Goal: Information Seeking & Learning: Learn about a topic

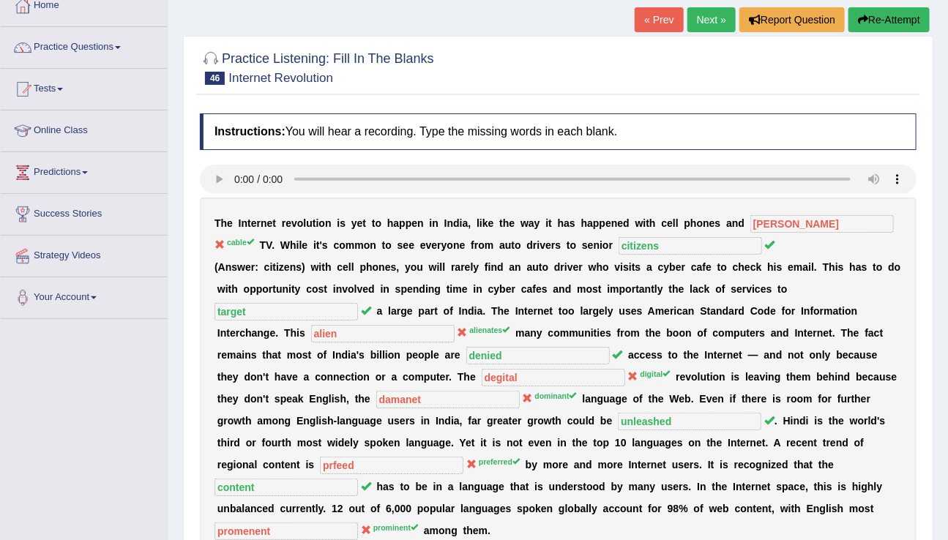
click at [695, 13] on link "Next »" at bounding box center [711, 19] width 48 height 25
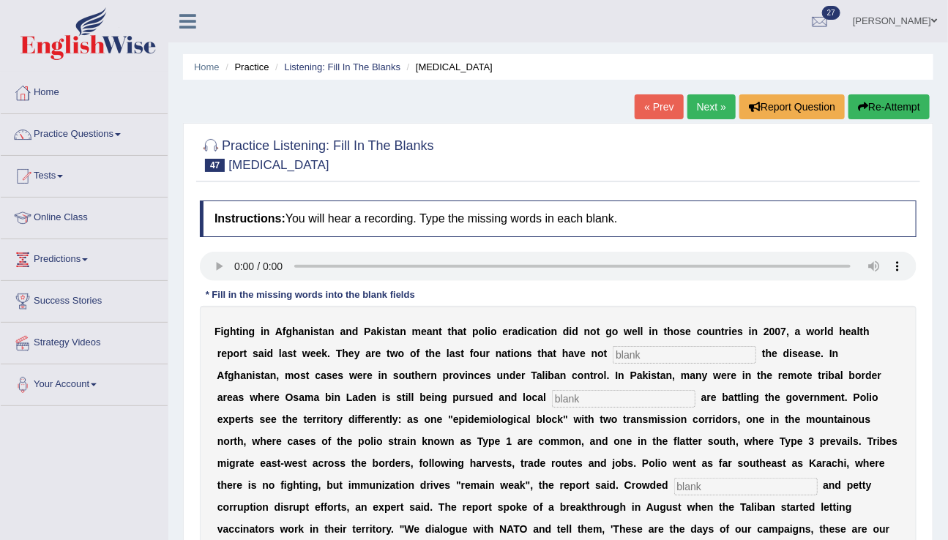
click at [629, 348] on input "text" at bounding box center [684, 355] width 143 height 18
type input "illeminated"
click at [552, 403] on input "text" at bounding box center [623, 399] width 143 height 18
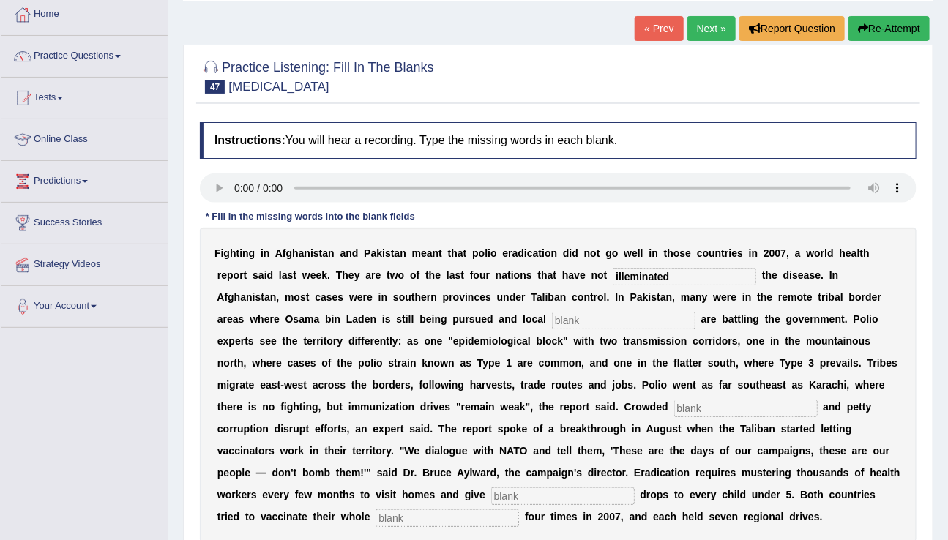
scroll to position [79, 0]
type input "melitariens"
click at [674, 410] on input "text" at bounding box center [745, 408] width 143 height 18
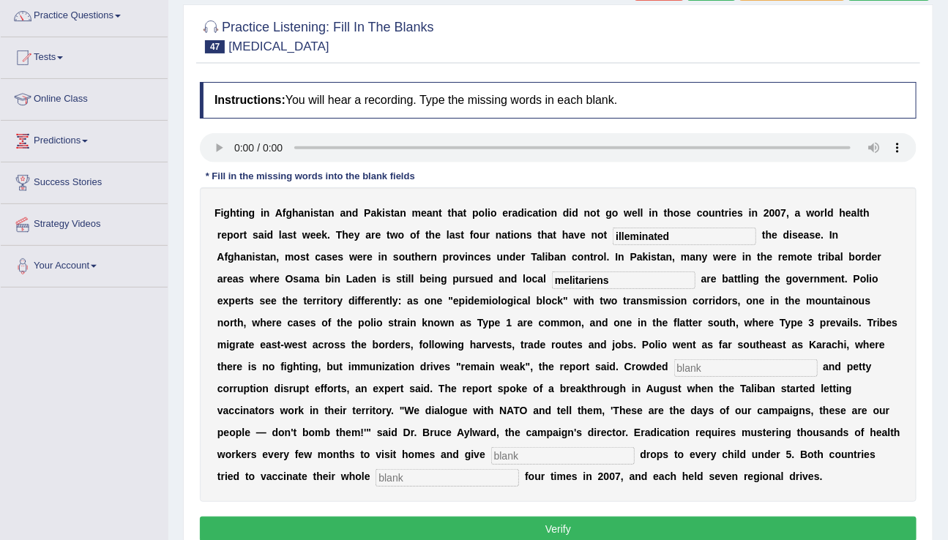
scroll to position [146, 0]
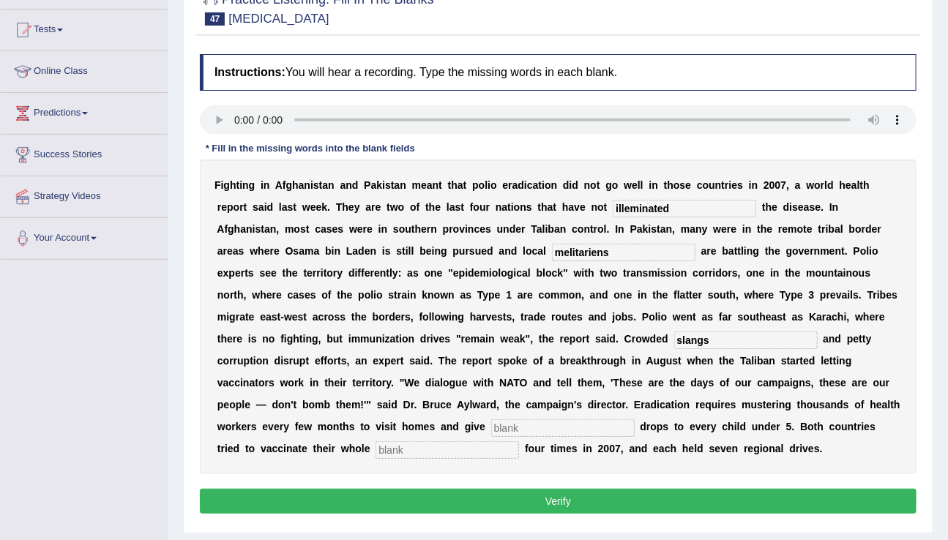
type input "slangs"
click at [491, 422] on input "text" at bounding box center [562, 428] width 143 height 18
type input "vaccine"
click at [375, 444] on input "text" at bounding box center [446, 450] width 143 height 18
type input "populations"
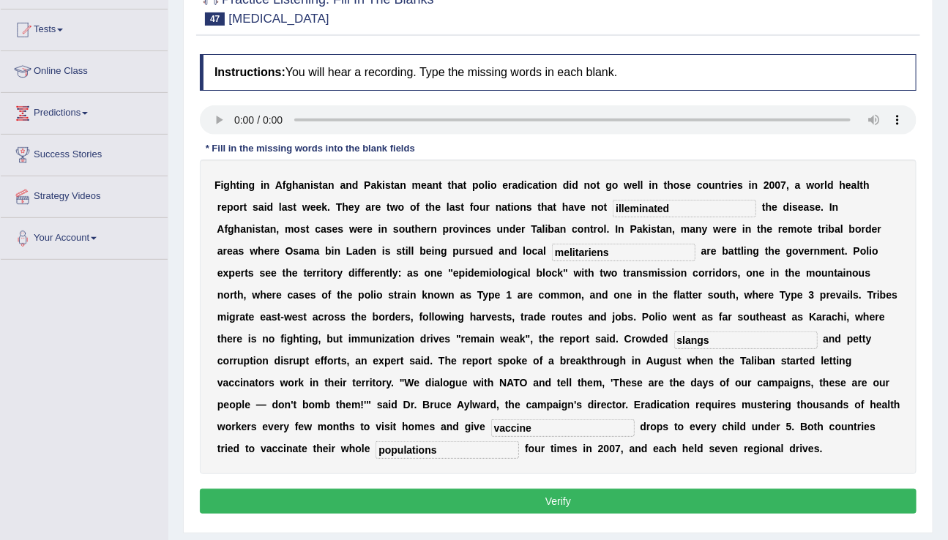
click at [552, 251] on input "melitariens" at bounding box center [623, 253] width 143 height 18
type input "militaries"
click at [675, 209] on input "illeminated" at bounding box center [684, 209] width 143 height 18
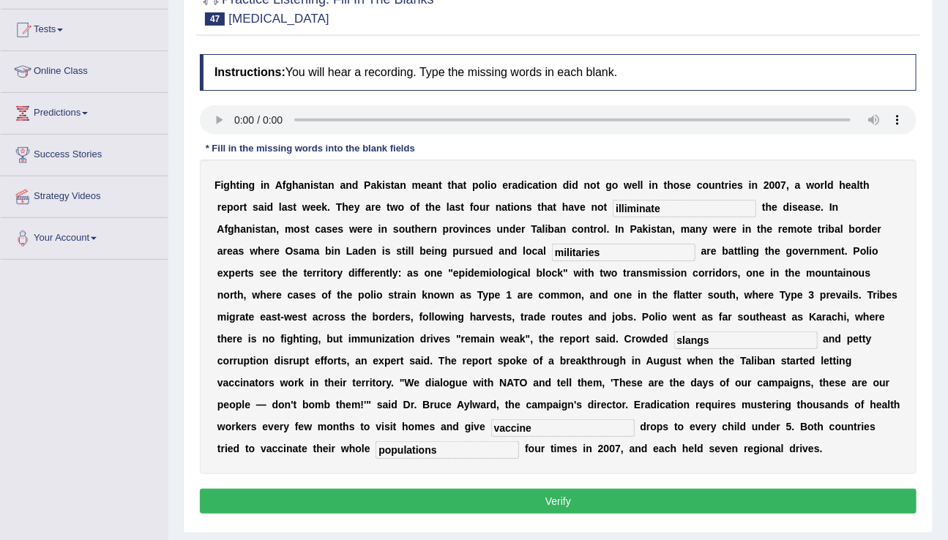
type input "illiminate"
click at [467, 493] on button "Verify" at bounding box center [558, 501] width 716 height 25
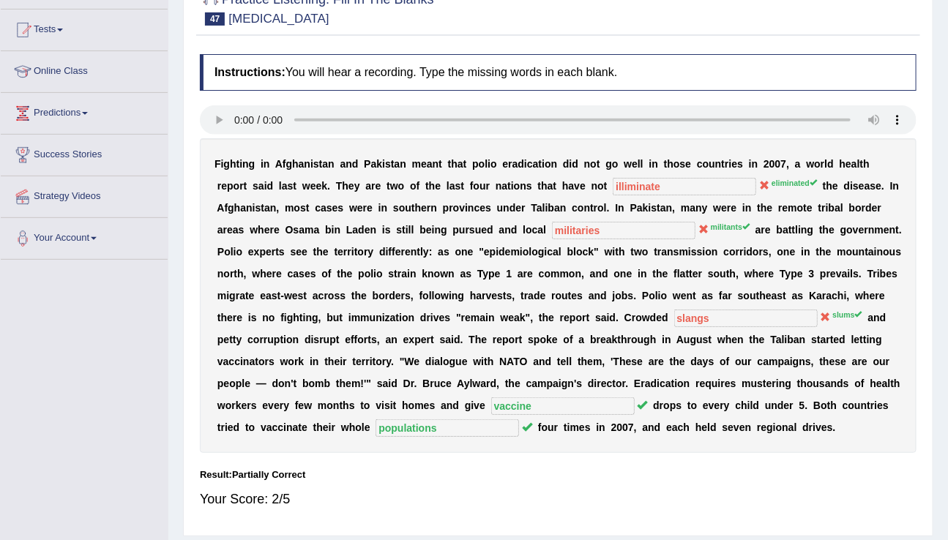
click at [771, 176] on div "F i g h t i n g i n A f g h a n i s t a n a n d P a k i s t a n m e a n t t h a…" at bounding box center [558, 295] width 716 height 315
click at [771, 179] on sup "eliminated" at bounding box center [793, 183] width 45 height 9
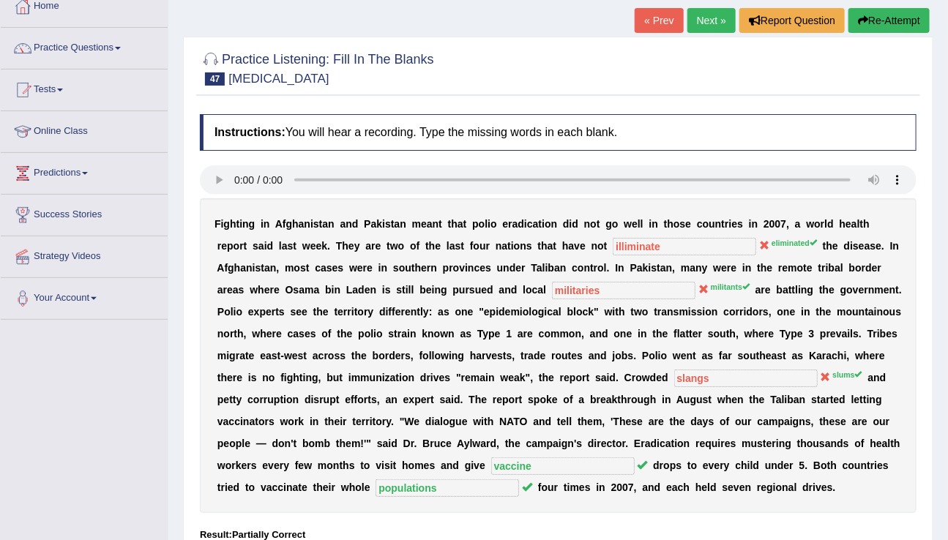
scroll to position [81, 0]
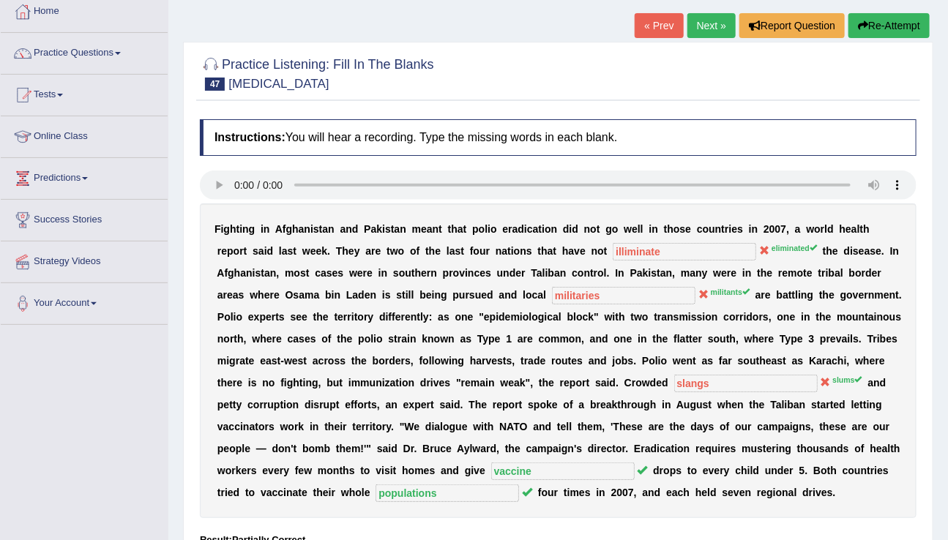
click at [711, 19] on link "Next »" at bounding box center [711, 25] width 48 height 25
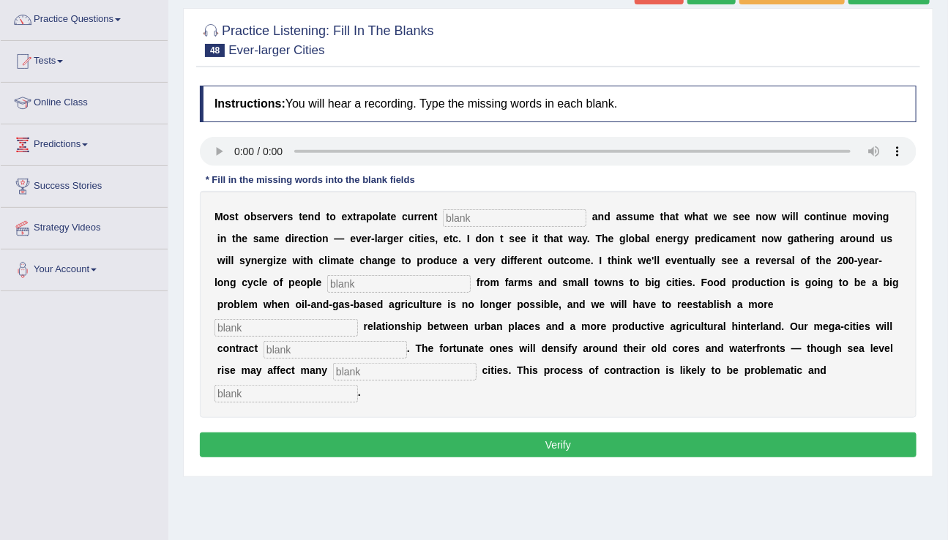
scroll to position [116, 0]
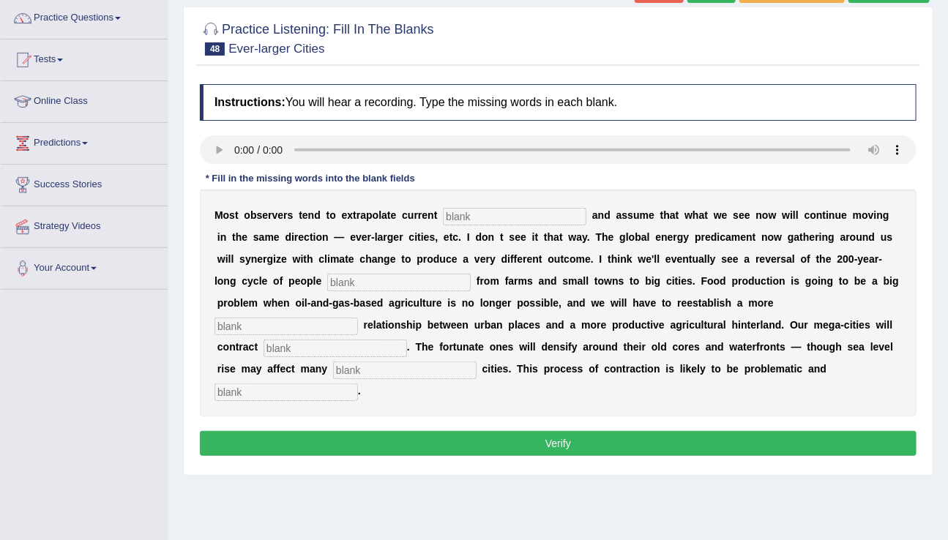
click at [479, 222] on input "text" at bounding box center [514, 217] width 143 height 18
type input "trains"
click at [385, 285] on input "text" at bounding box center [398, 283] width 143 height 18
type input "moveing"
click at [358, 318] on input "text" at bounding box center [285, 327] width 143 height 18
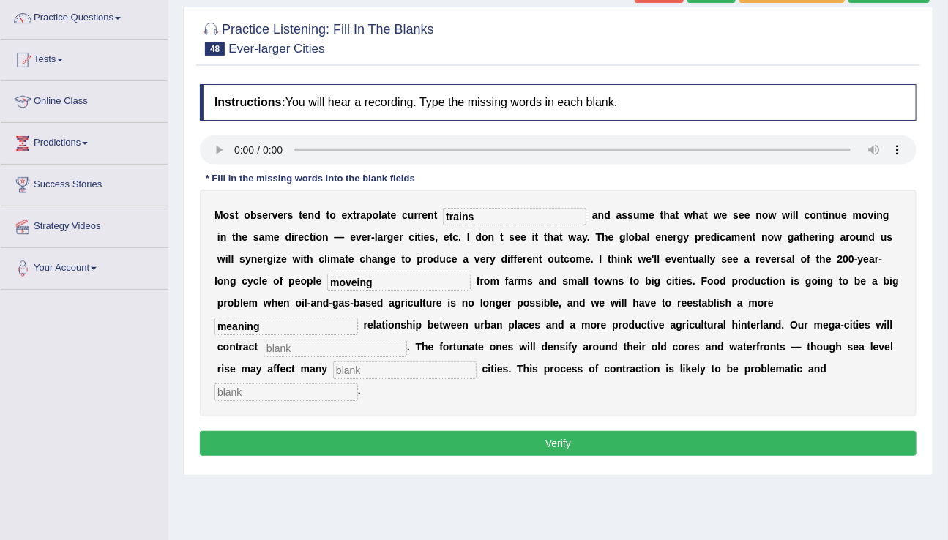
type input "meaning"
click at [263, 351] on input "text" at bounding box center [334, 349] width 143 height 18
type input "contacrts"
click at [333, 365] on input "text" at bounding box center [404, 371] width 143 height 18
type input "harbor"
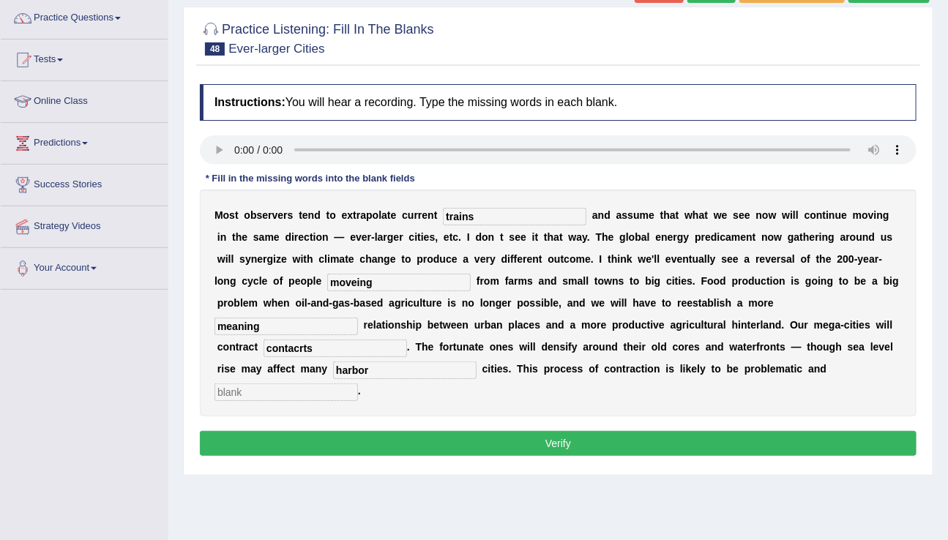
click at [358, 383] on input "text" at bounding box center [285, 392] width 143 height 18
type input "disorderly"
click at [332, 283] on input "moveing" at bounding box center [398, 283] width 143 height 18
type input "moving"
click at [553, 407] on div "Instructions: You will hear a recording. Type the missing words in each blank. …" at bounding box center [558, 272] width 724 height 391
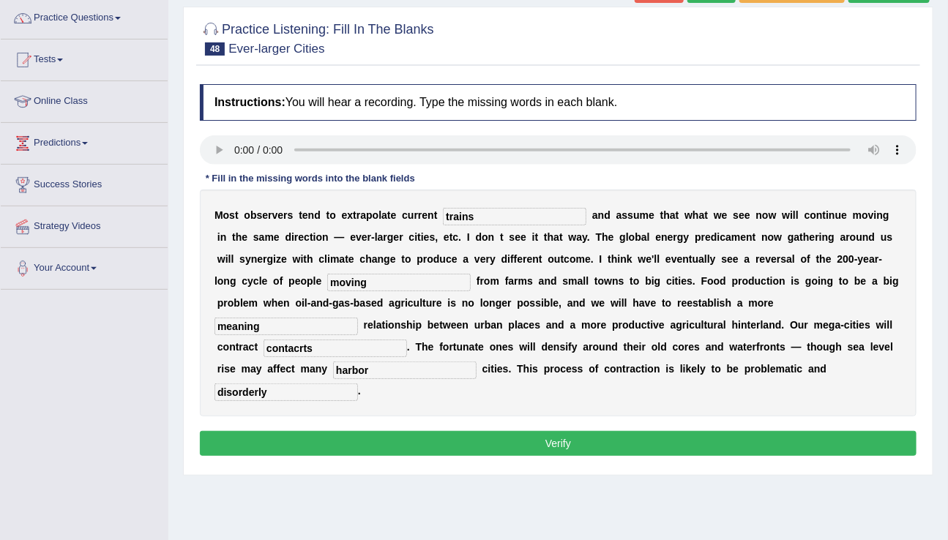
click at [553, 431] on button "Verify" at bounding box center [558, 443] width 716 height 25
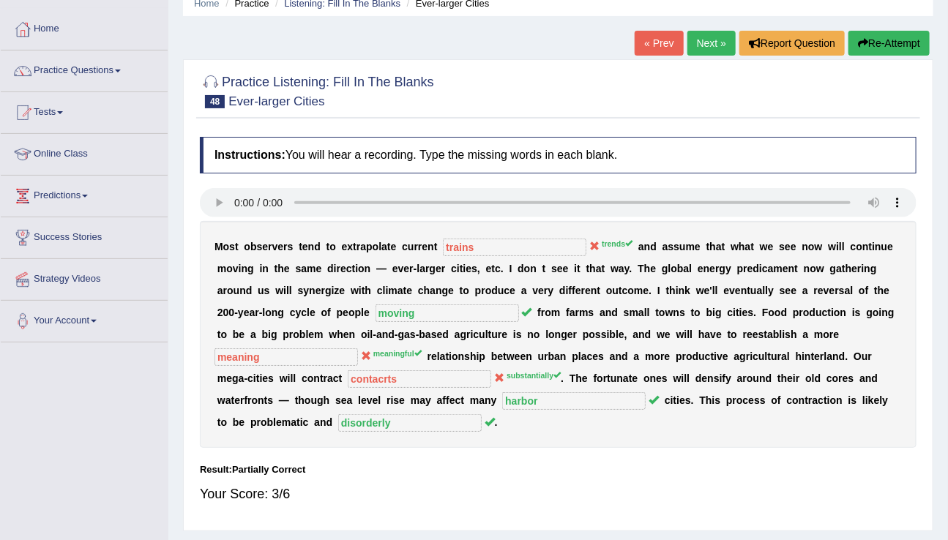
scroll to position [62, 0]
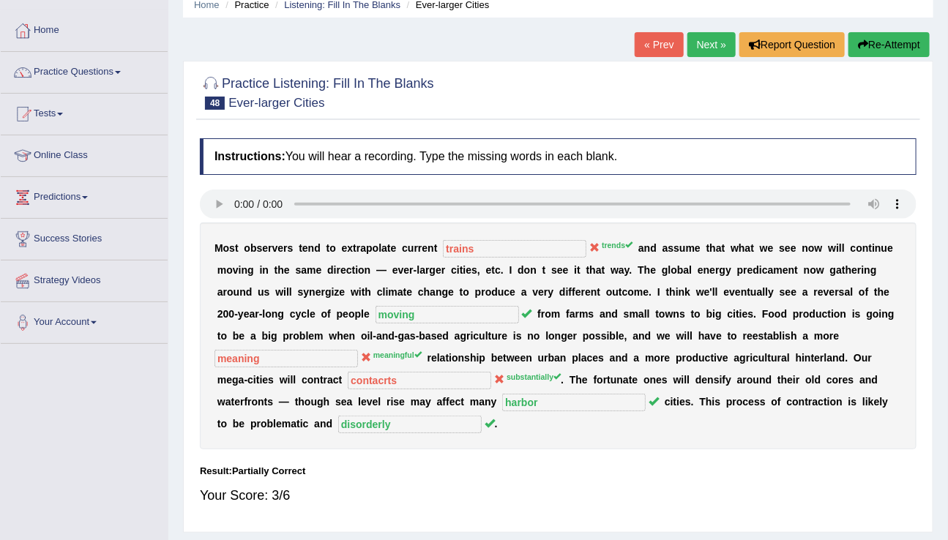
click at [716, 42] on link "Next »" at bounding box center [711, 44] width 48 height 25
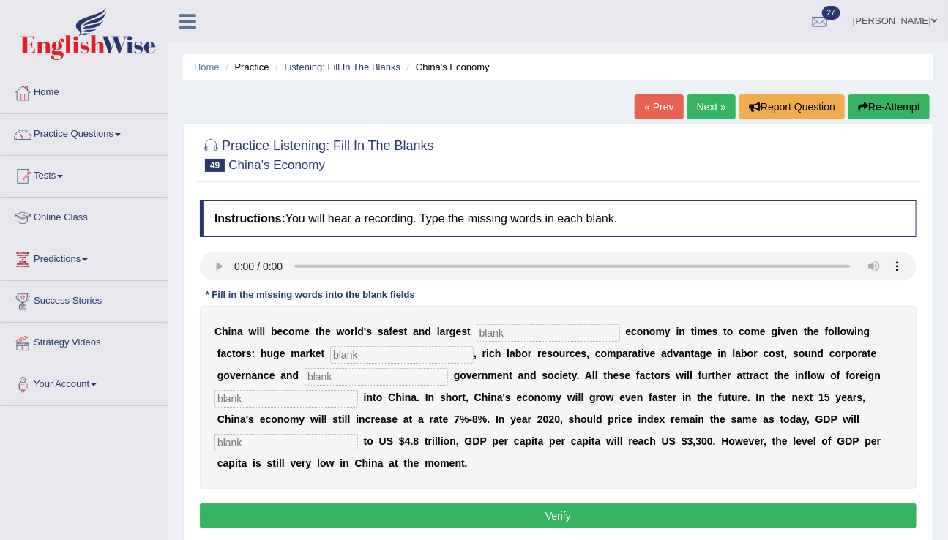
click at [546, 335] on input "text" at bounding box center [547, 333] width 143 height 18
type input "invesment"
click at [363, 352] on input "text" at bounding box center [401, 355] width 143 height 18
type input "potential"
click at [304, 375] on input "text" at bounding box center [375, 377] width 143 height 18
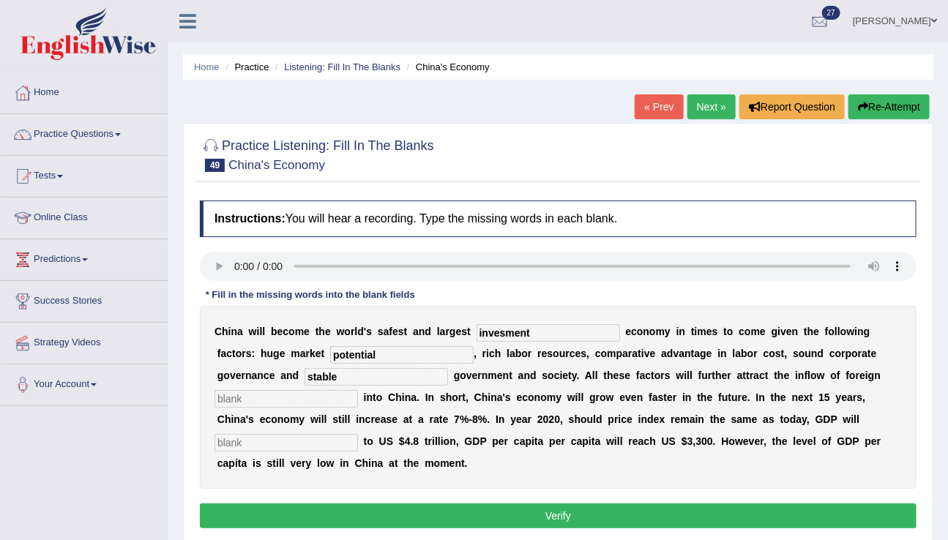
type input "stable"
click at [289, 397] on input "text" at bounding box center [285, 399] width 143 height 18
type input "capital"
click at [270, 444] on input "text" at bounding box center [285, 443] width 143 height 18
click at [244, 438] on input "ammount amount" at bounding box center [285, 443] width 143 height 18
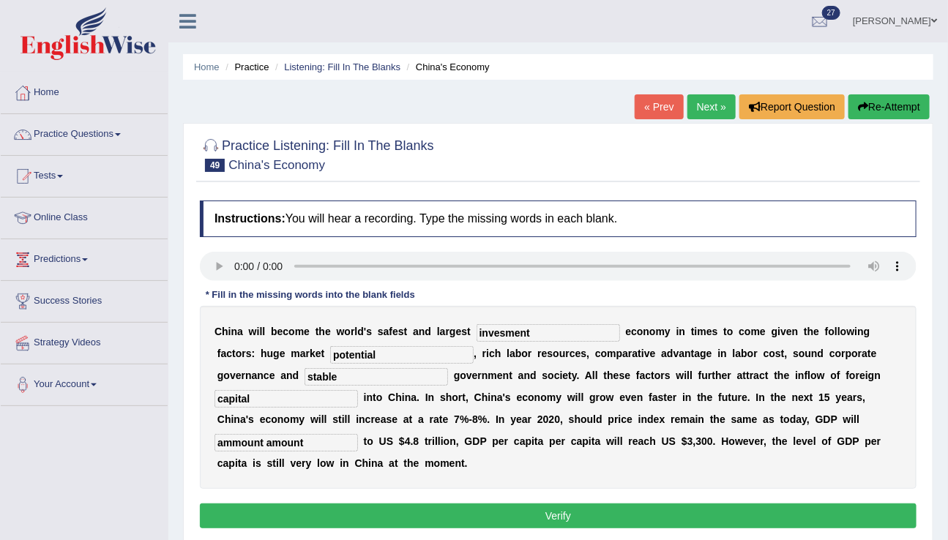
click at [244, 438] on input "ammount amount" at bounding box center [285, 443] width 143 height 18
type input "amount"
click at [504, 334] on input "invesment" at bounding box center [547, 333] width 143 height 18
type input "i"
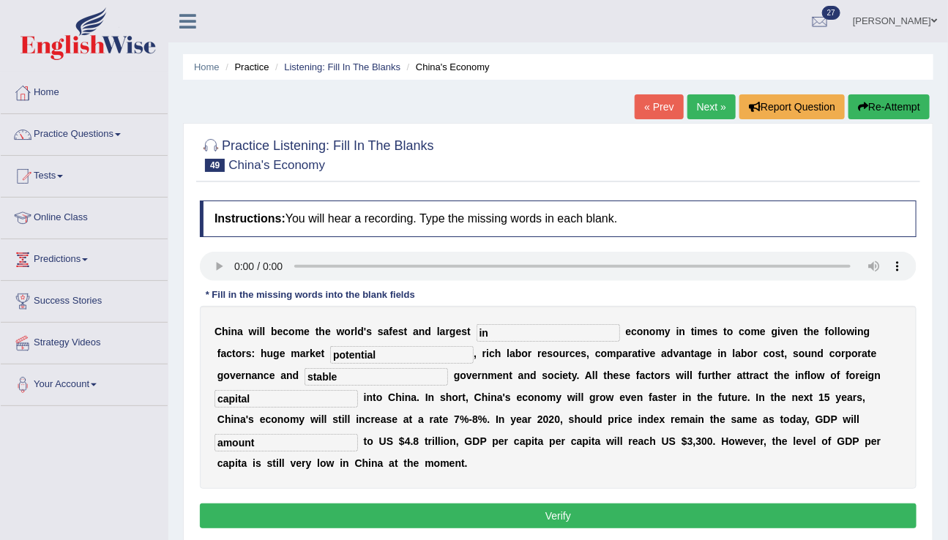
type input "i"
click at [500, 333] on input "investment" at bounding box center [547, 333] width 143 height 18
type input "investment"
click at [304, 374] on input "stable" at bounding box center [375, 377] width 143 height 18
type input "s"
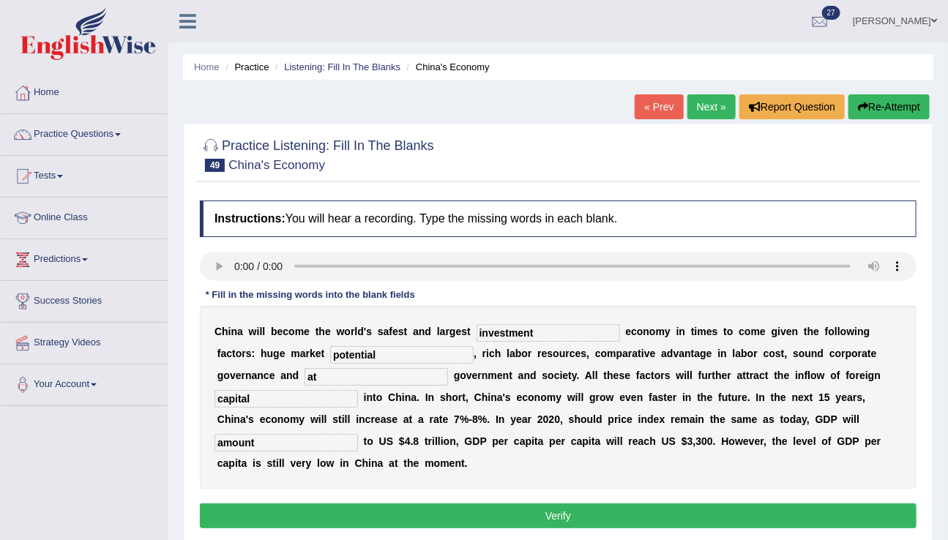
type input "a"
type input "s"
type input "stable"
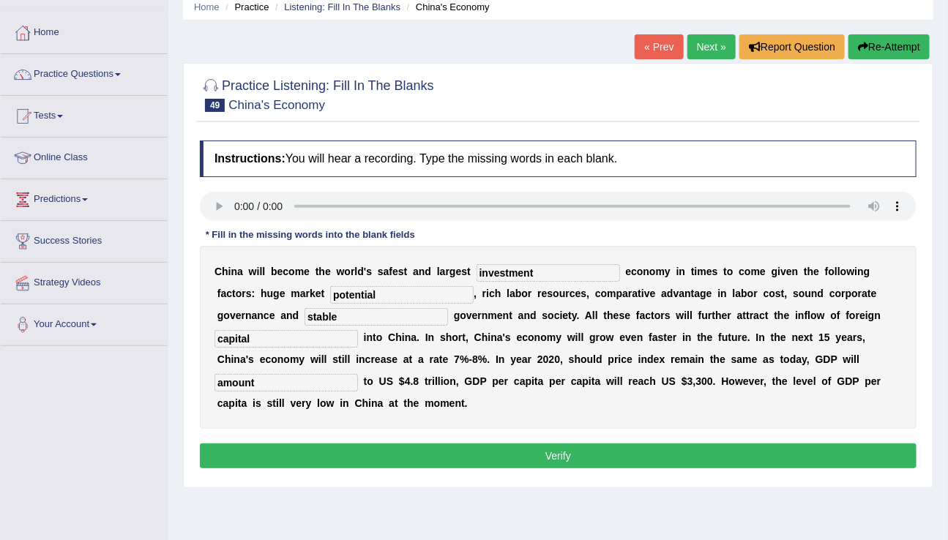
scroll to position [69, 0]
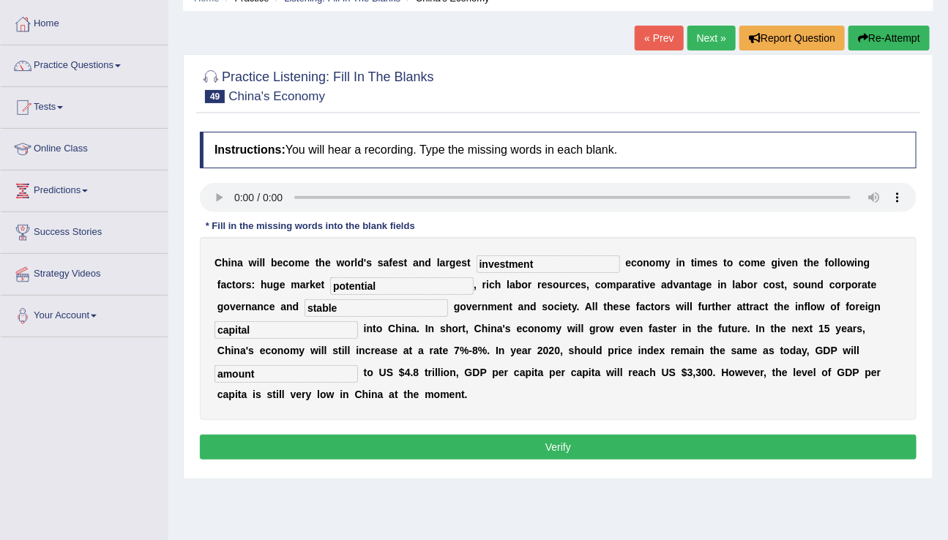
click at [589, 451] on button "Verify" at bounding box center [558, 447] width 716 height 25
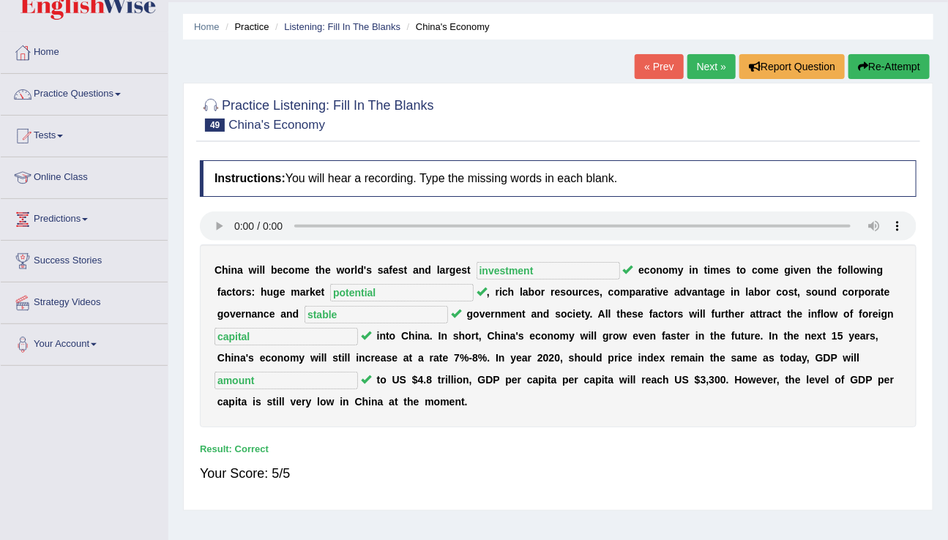
scroll to position [38, 0]
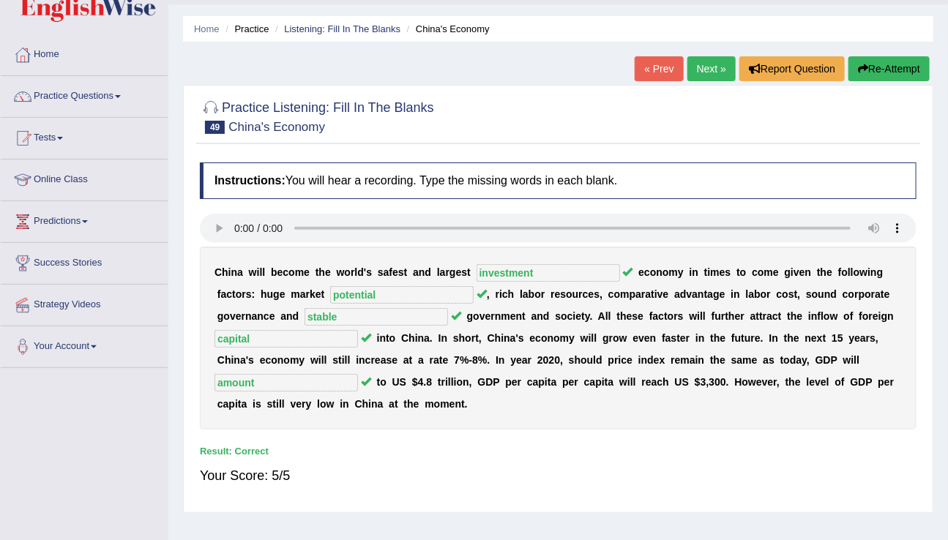
click at [697, 70] on link "Next »" at bounding box center [711, 68] width 48 height 25
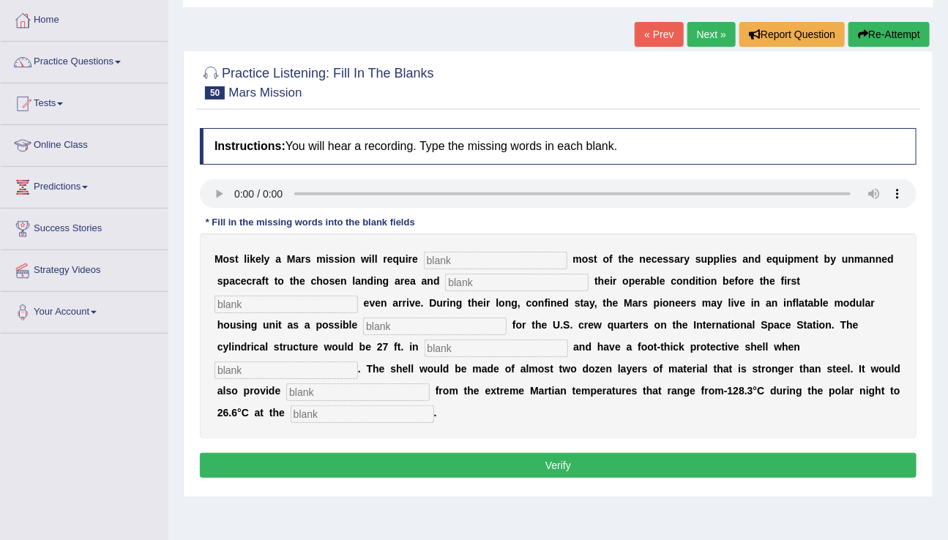
click at [494, 257] on input "text" at bounding box center [495, 261] width 143 height 18
type input "transporting"
click at [504, 278] on input "text" at bounding box center [516, 283] width 143 height 18
type input "confirmning"
click at [305, 299] on input "text" at bounding box center [285, 305] width 143 height 18
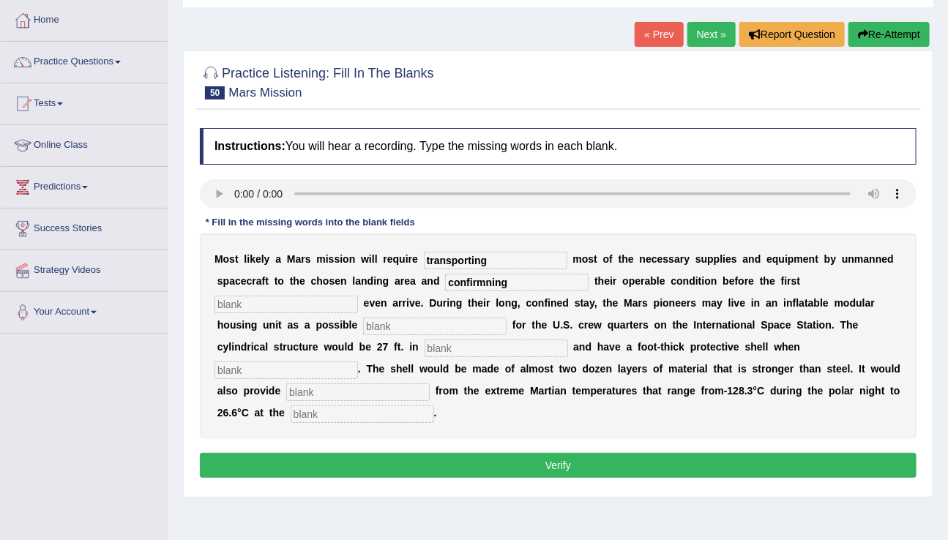
click at [305, 299] on input "text" at bounding box center [285, 305] width 143 height 18
type input "astron"
click at [370, 322] on input "text" at bounding box center [434, 327] width 143 height 18
type input "replacement"
click at [424, 349] on input "text" at bounding box center [495, 349] width 143 height 18
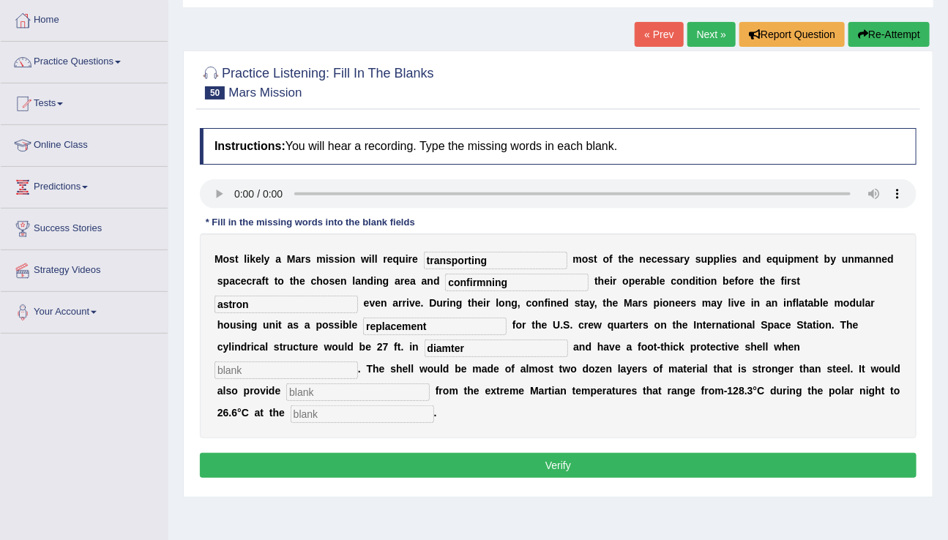
type input "diamter"
click at [358, 362] on input "text" at bounding box center [285, 371] width 143 height 18
type input "infladed"
click at [430, 383] on input "text" at bounding box center [357, 392] width 143 height 18
type input "insulation"
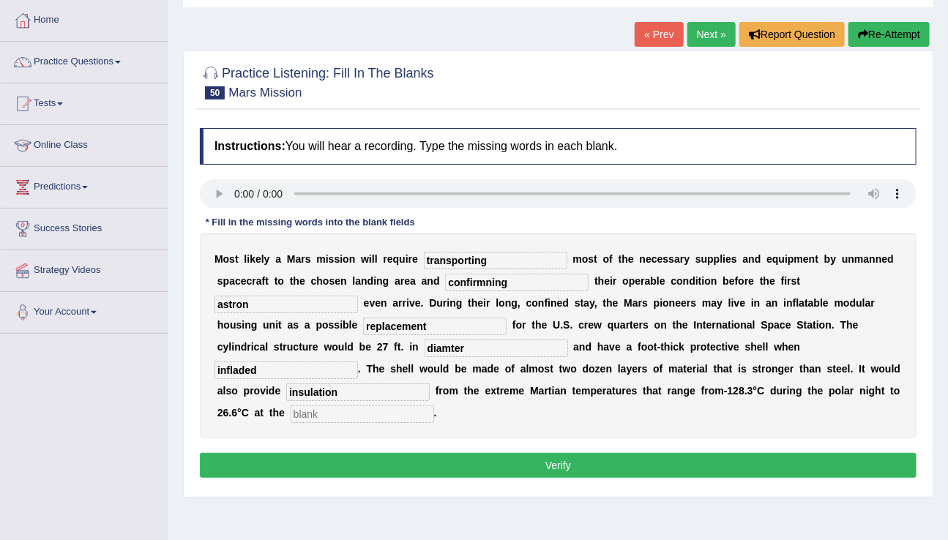
click at [434, 405] on input "text" at bounding box center [362, 414] width 143 height 18
type input "equater"
click at [490, 282] on input "confirmning" at bounding box center [516, 283] width 143 height 18
type input "confirming"
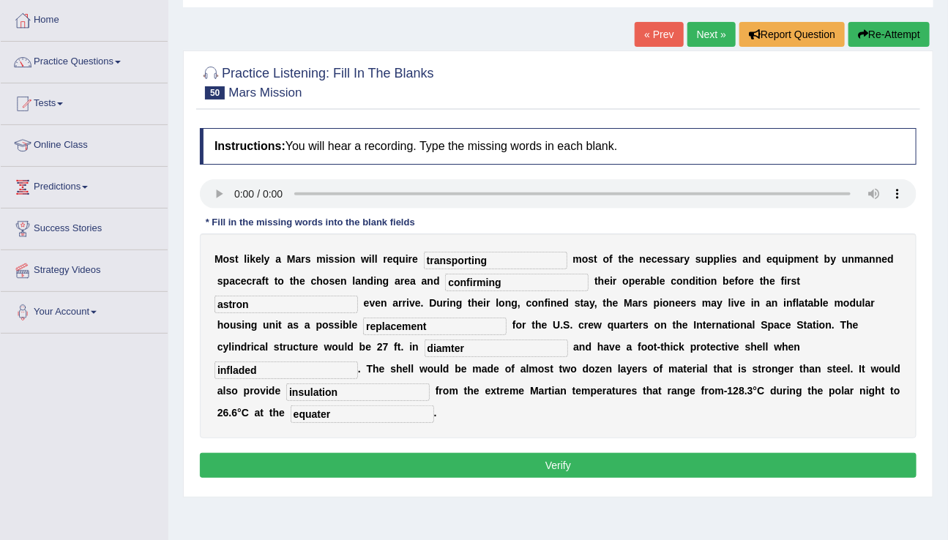
click at [280, 308] on input "astron" at bounding box center [285, 305] width 143 height 18
type input "astrounment"
click at [424, 346] on input "diamter" at bounding box center [495, 349] width 143 height 18
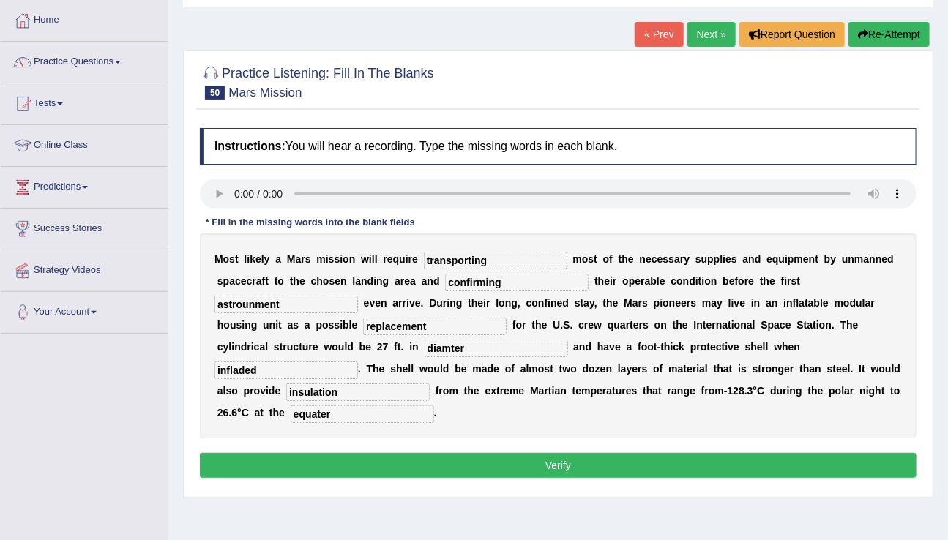
click at [424, 346] on input "diamter" at bounding box center [495, 349] width 143 height 18
type input "d"
type input "diameter"
click at [677, 422] on div "Instructions: You will hear a recording. Type the missing words in each blank. …" at bounding box center [558, 305] width 724 height 369
click at [673, 453] on button "Verify" at bounding box center [558, 465] width 716 height 25
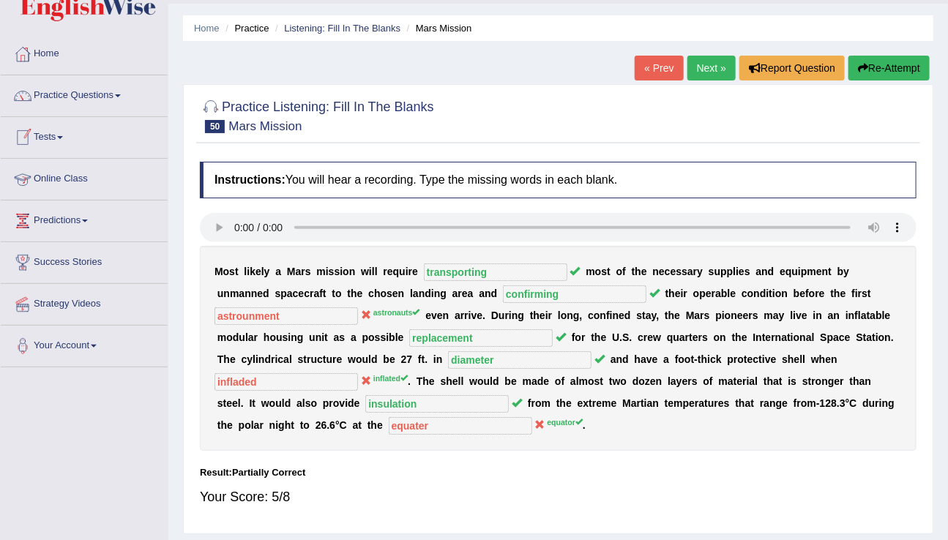
scroll to position [37, 0]
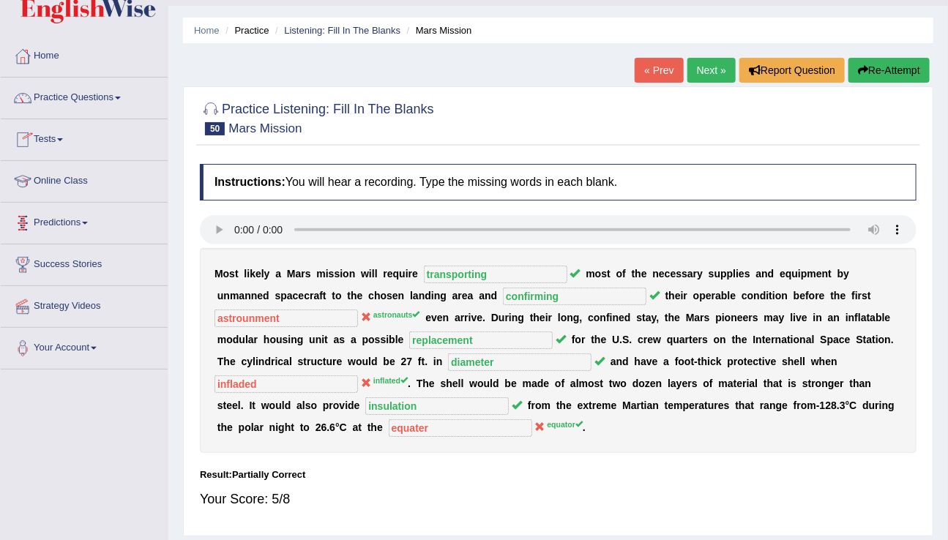
click at [56, 220] on link "Predictions" at bounding box center [84, 221] width 167 height 37
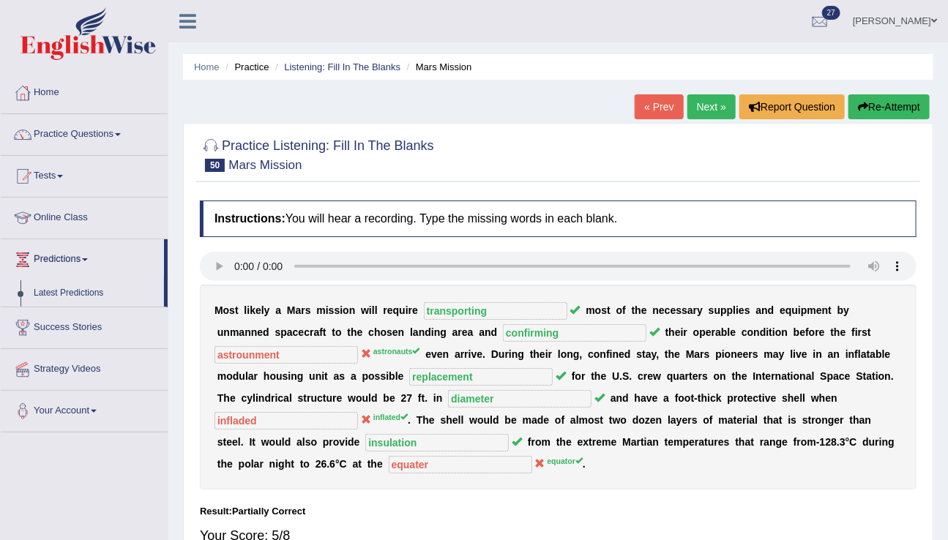
scroll to position [0, 0]
click at [50, 291] on link "Latest Predictions" at bounding box center [95, 293] width 137 height 26
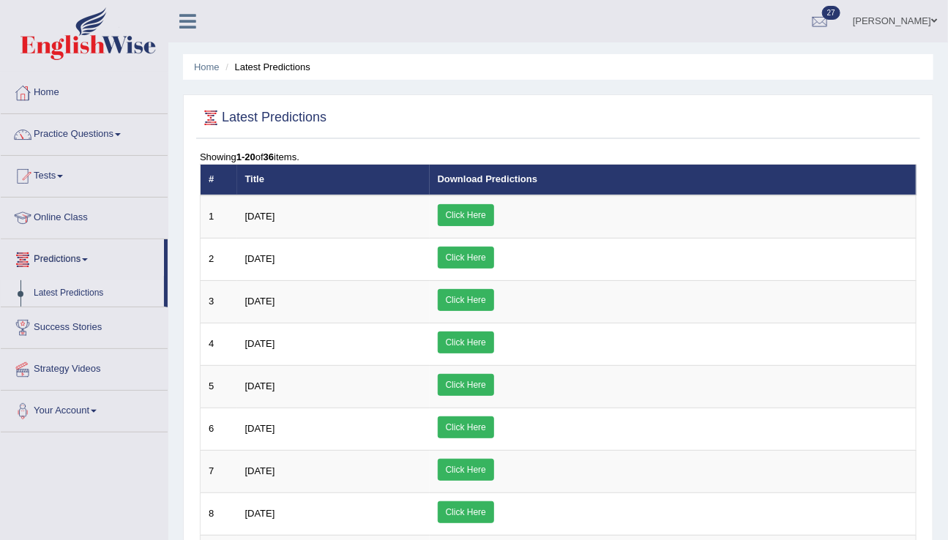
click at [67, 181] on link "Tests" at bounding box center [84, 174] width 167 height 37
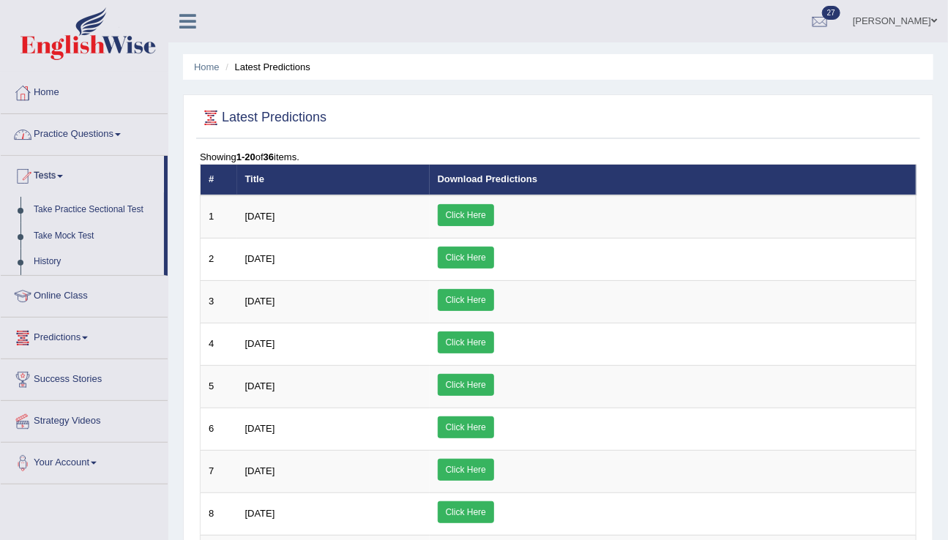
click at [67, 138] on link "Practice Questions" at bounding box center [84, 132] width 167 height 37
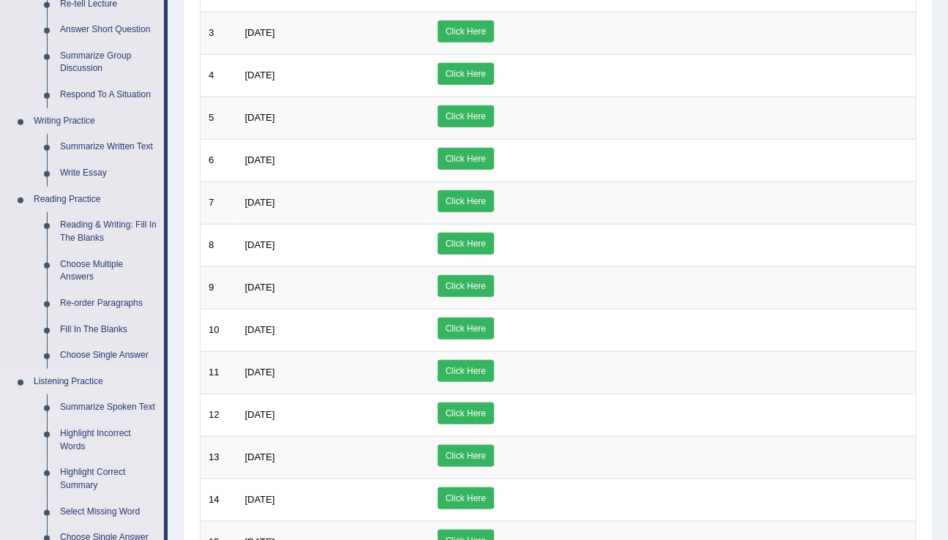
scroll to position [278, 0]
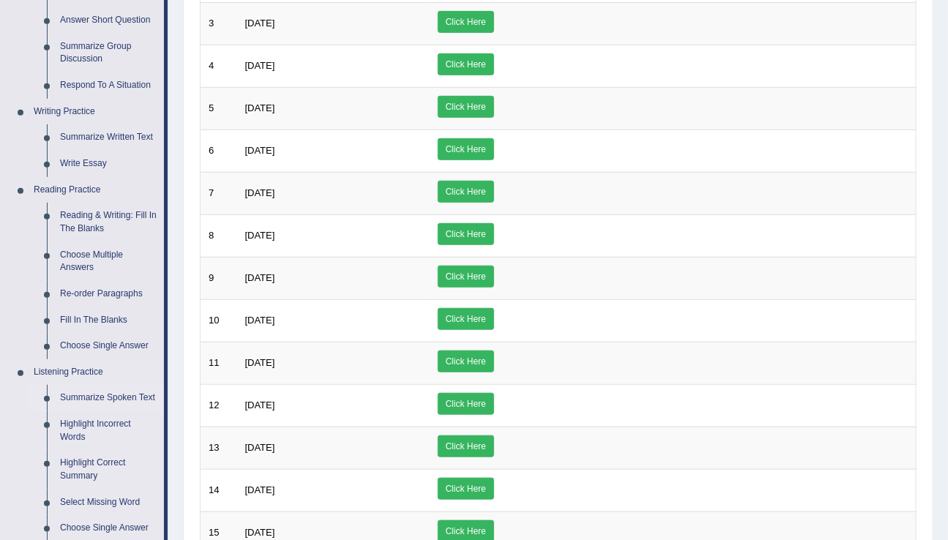
click at [86, 397] on link "Summarize Spoken Text" at bounding box center [108, 398] width 111 height 26
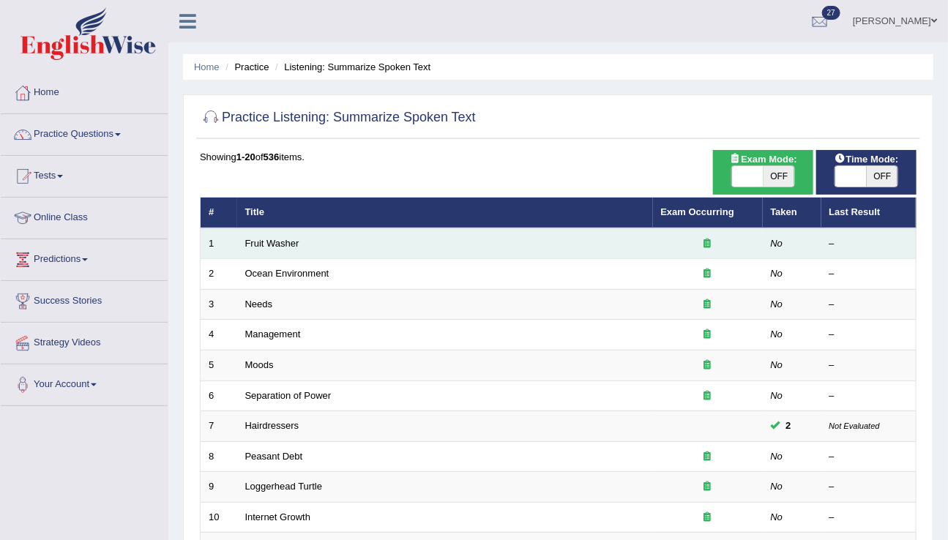
click at [279, 249] on td "Fruit Washer" at bounding box center [445, 243] width 416 height 31
click at [277, 242] on link "Fruit Washer" at bounding box center [272, 243] width 54 height 11
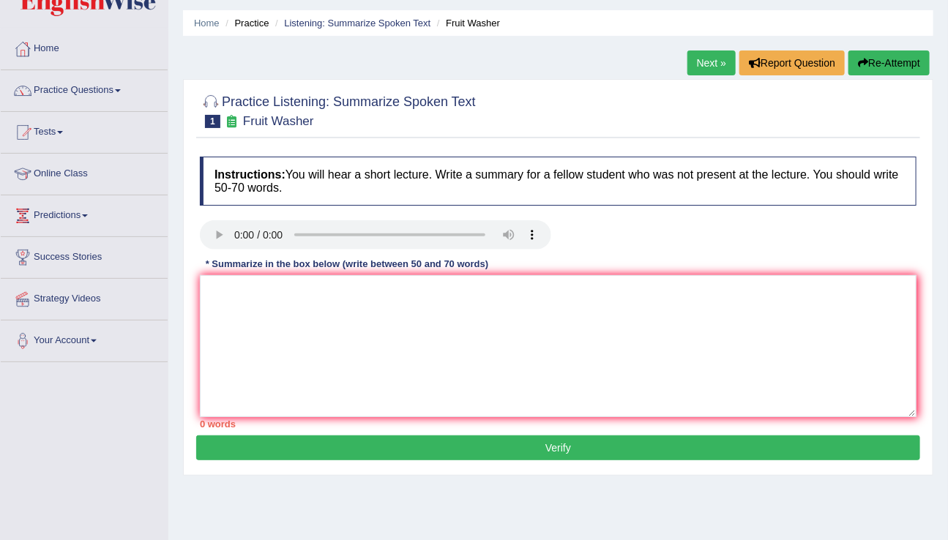
scroll to position [47, 0]
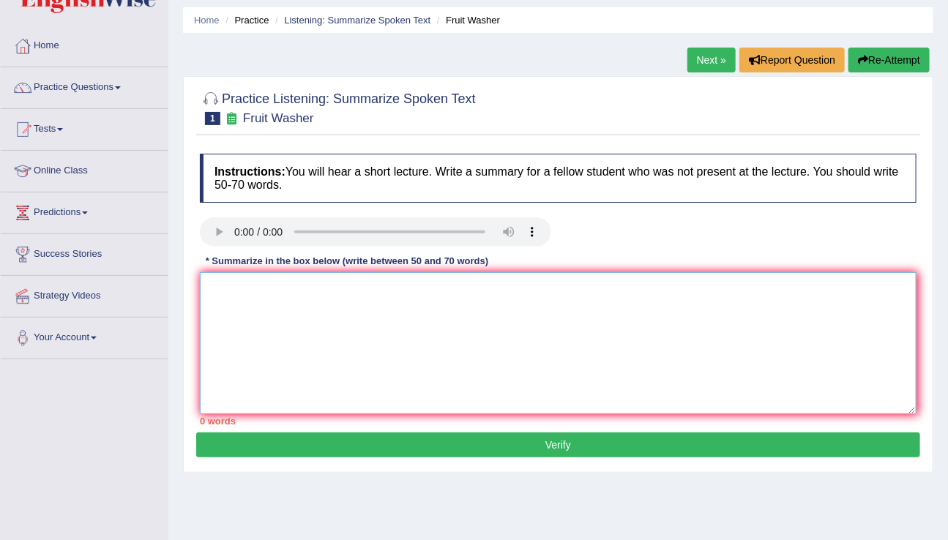
click at [251, 276] on textarea at bounding box center [558, 343] width 716 height 142
type textarea "d"
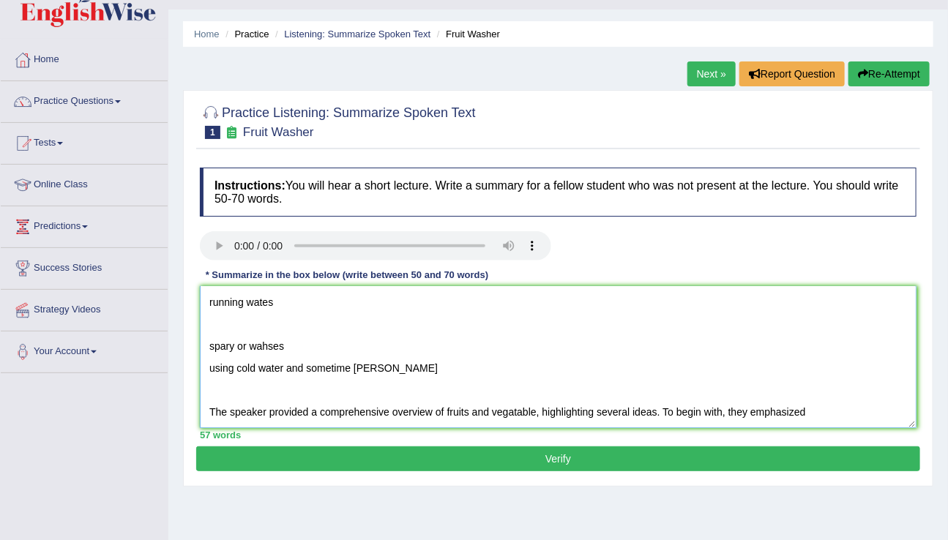
scroll to position [89, 0]
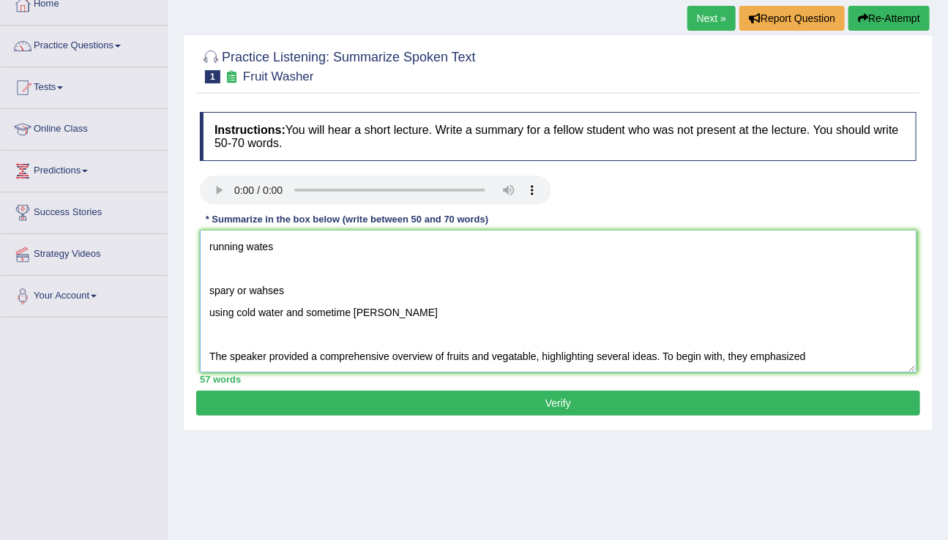
click at [303, 297] on textarea "fruits an veg required to b ewashed i ts right with cold water sometime wash wi…" at bounding box center [558, 302] width 716 height 142
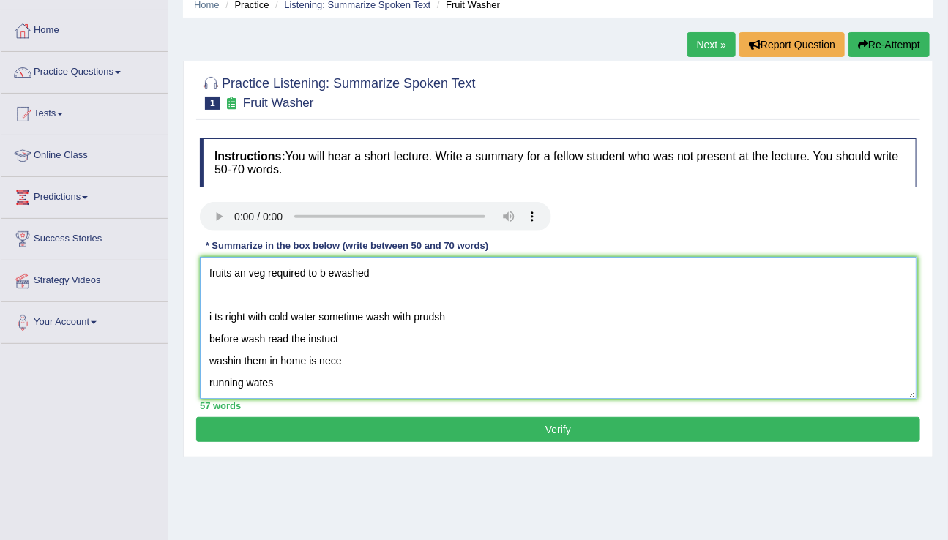
scroll to position [56, 0]
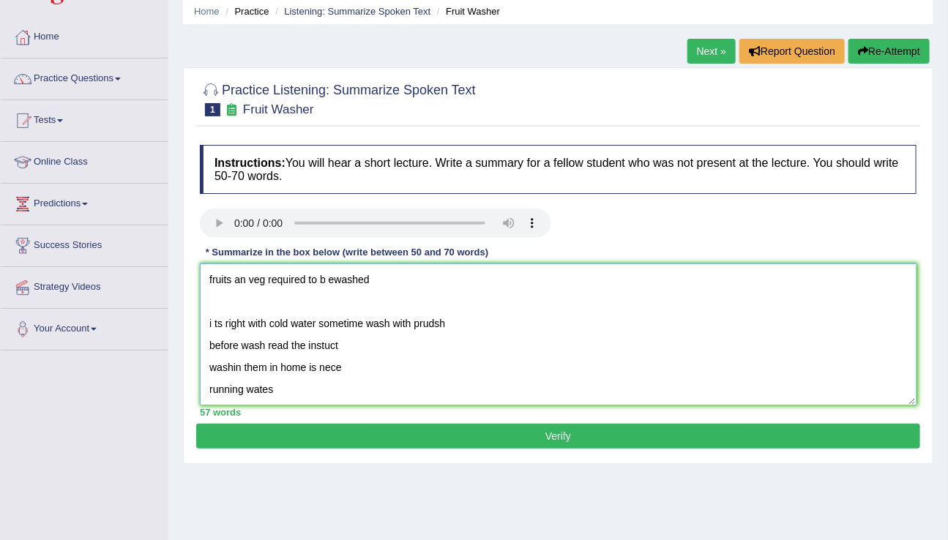
drag, startPoint x: 378, startPoint y: 274, endPoint x: 196, endPoint y: 280, distance: 181.6
click at [195, 280] on div "Practice Listening: Summarize Spoken Text 1 Fruit Washer Instructions: You will…" at bounding box center [558, 265] width 750 height 397
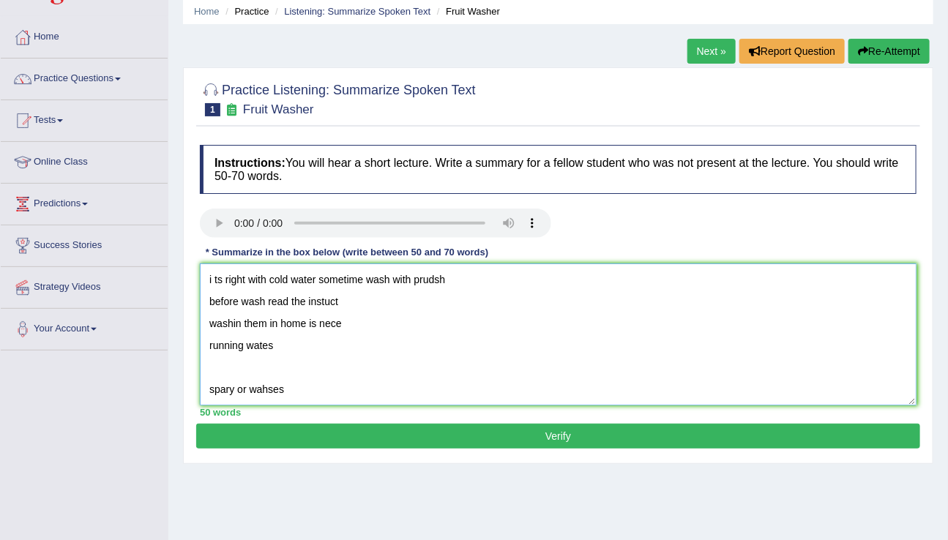
scroll to position [66, 0]
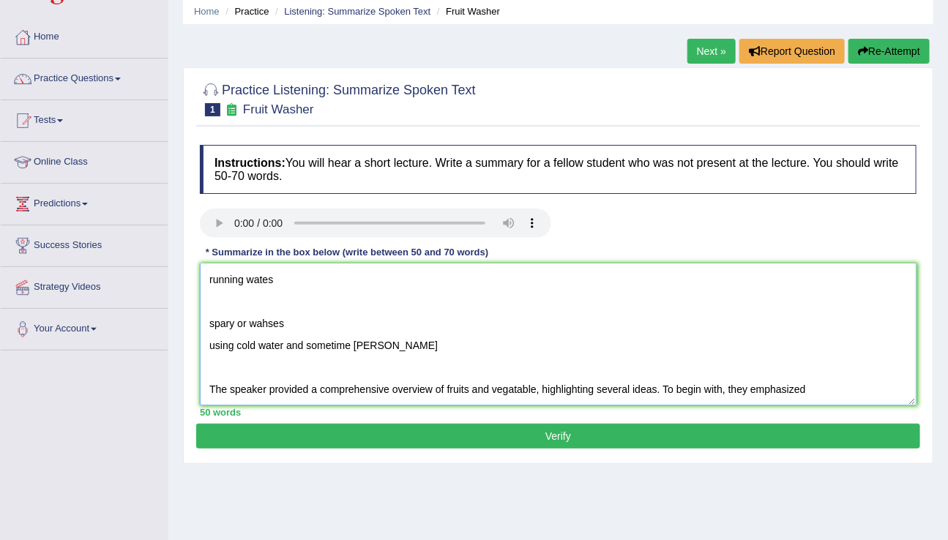
click at [842, 391] on textarea "i ts right with cold water sometime wash with prudsh before wash read the instu…" at bounding box center [558, 334] width 716 height 142
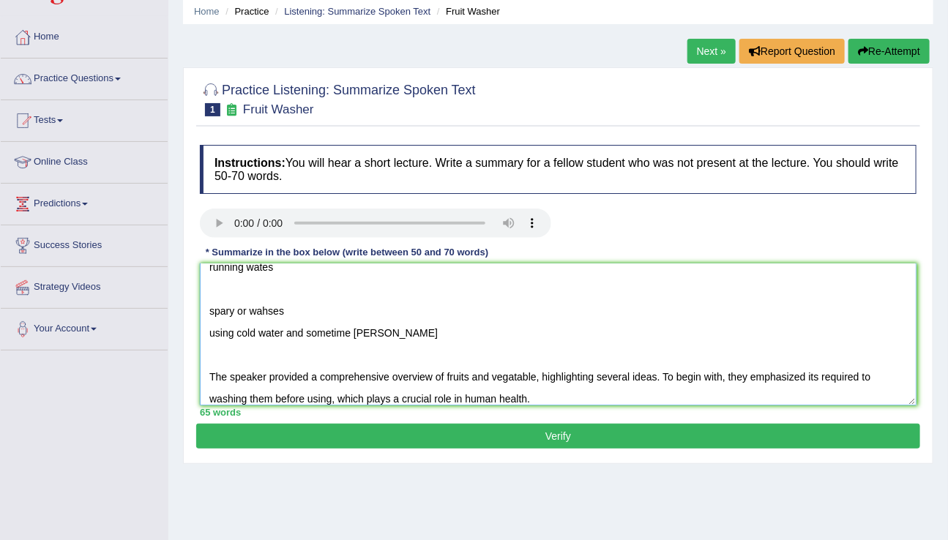
click at [498, 400] on textarea "i ts right with cold water sometime wash with prudsh before wash read the instu…" at bounding box center [558, 334] width 716 height 142
click at [564, 396] on textarea "i ts right with cold water sometime wash with prudsh before wash read the instu…" at bounding box center [558, 334] width 716 height 142
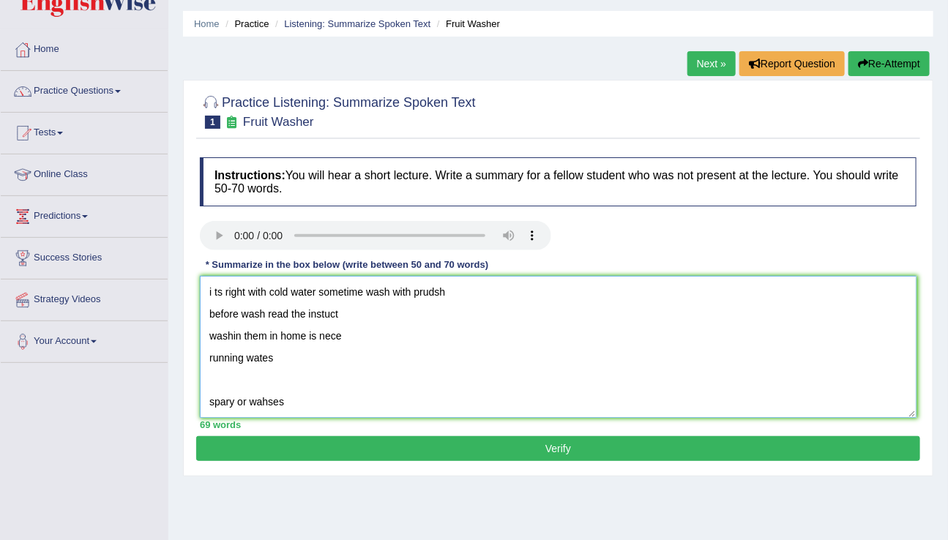
scroll to position [37, 0]
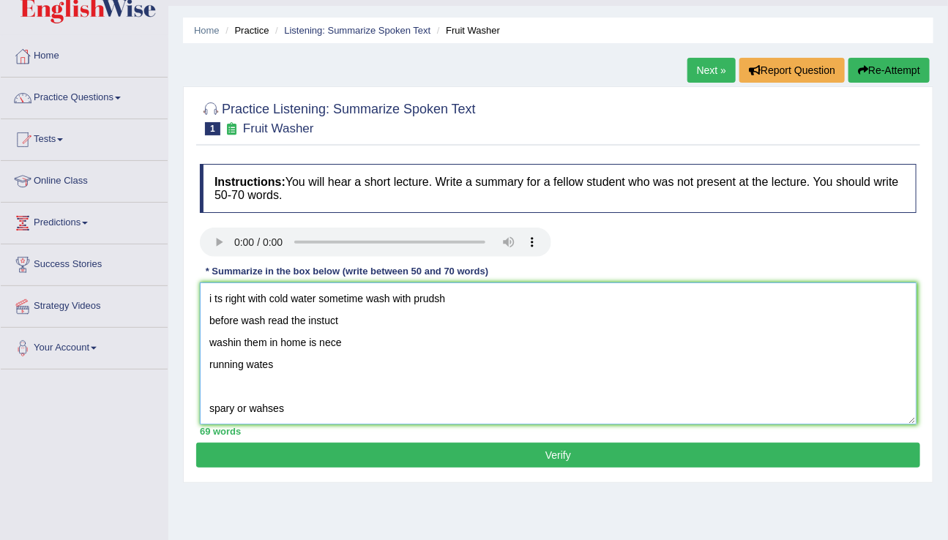
drag, startPoint x: 465, startPoint y: 302, endPoint x: 184, endPoint y: 283, distance: 280.9
click at [184, 282] on div "Practice Listening: Summarize Spoken Text 1 Fruit Washer Instructions: You will…" at bounding box center [558, 284] width 750 height 397
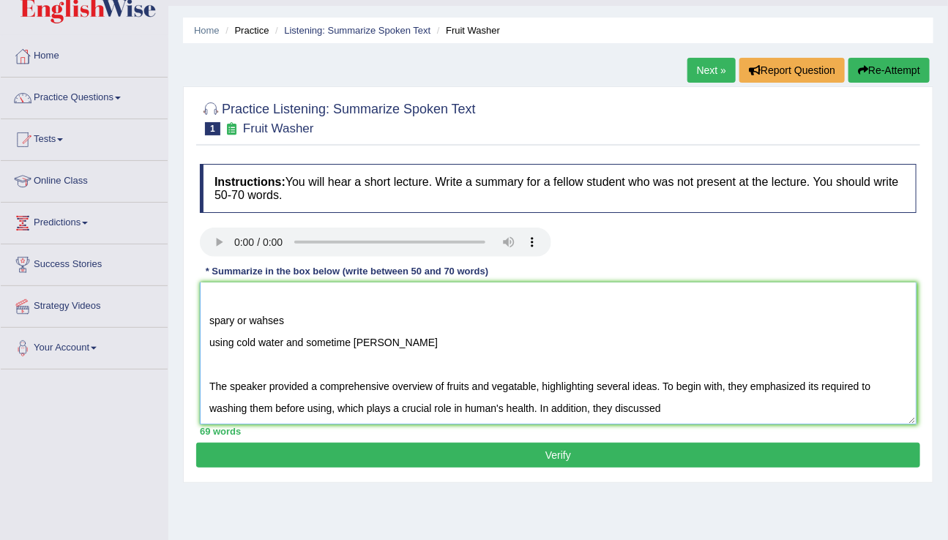
click at [673, 413] on textarea "i ts right with cold water sometime wash with prudsh before wash read the instu…" at bounding box center [558, 353] width 716 height 142
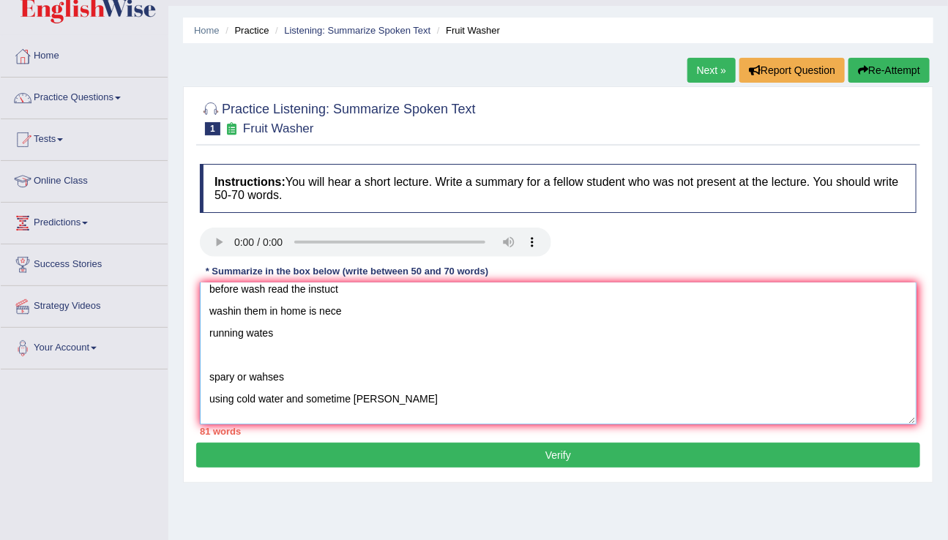
scroll to position [0, 0]
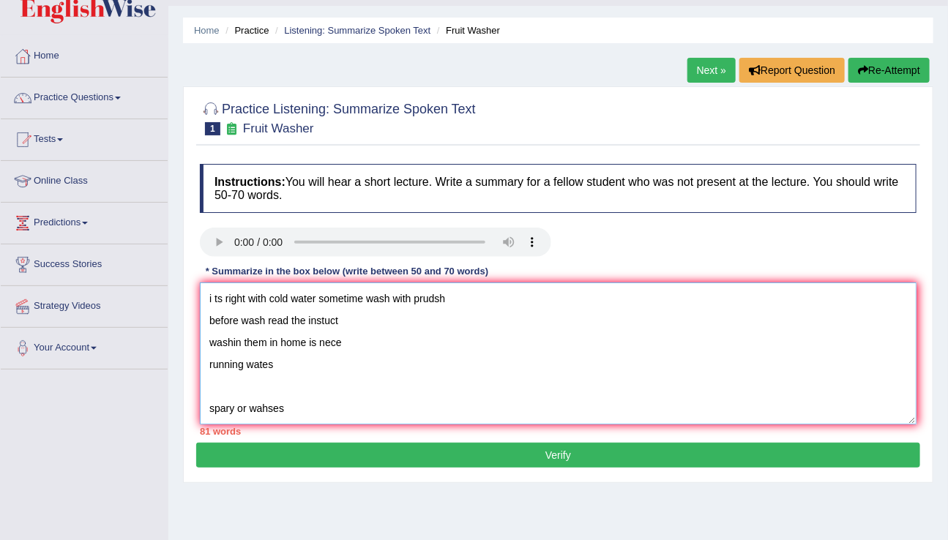
drag, startPoint x: 457, startPoint y: 302, endPoint x: 198, endPoint y: 285, distance: 259.6
click at [192, 288] on div "Practice Listening: Summarize Spoken Text 1 Fruit Washer Instructions: You will…" at bounding box center [558, 284] width 750 height 397
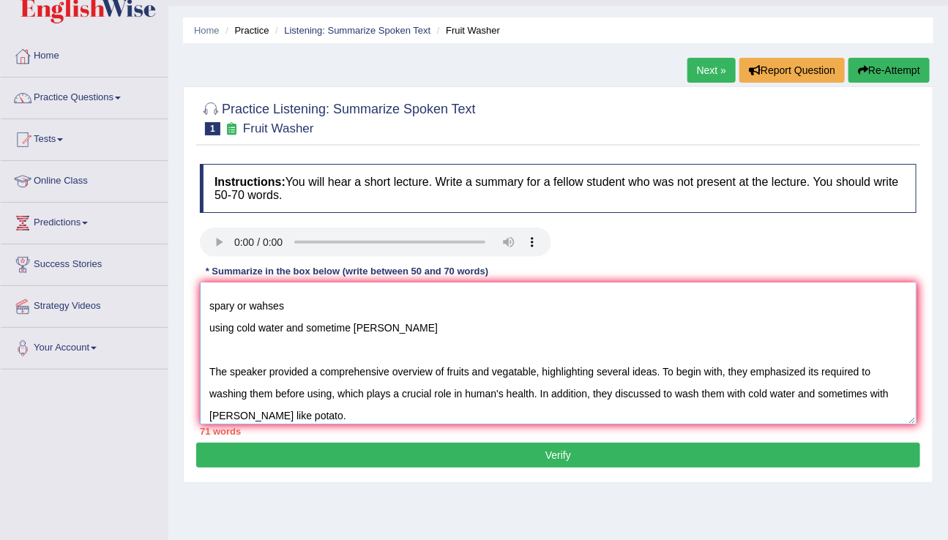
scroll to position [88, 0]
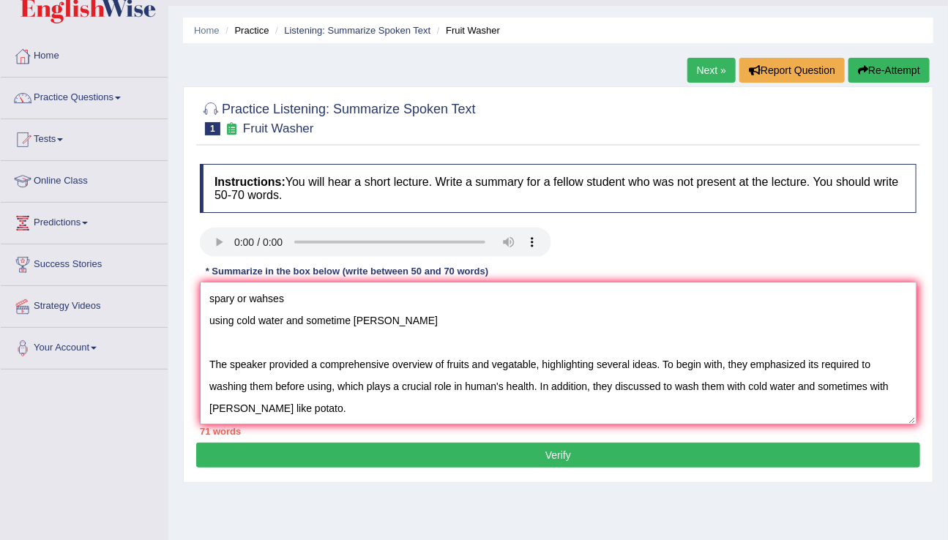
click at [306, 403] on textarea "before wash read the instuct washin them in home is nece running wates spary or…" at bounding box center [558, 353] width 716 height 142
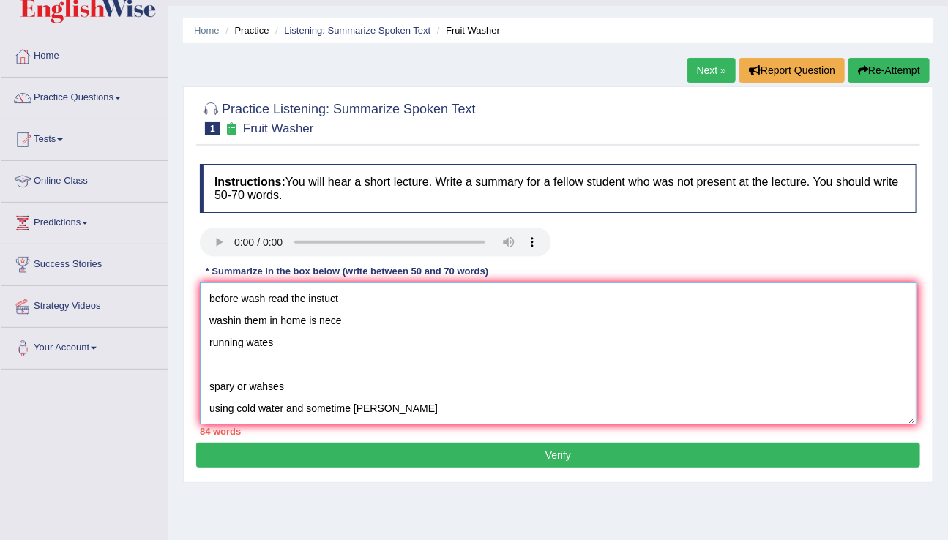
scroll to position [33, 0]
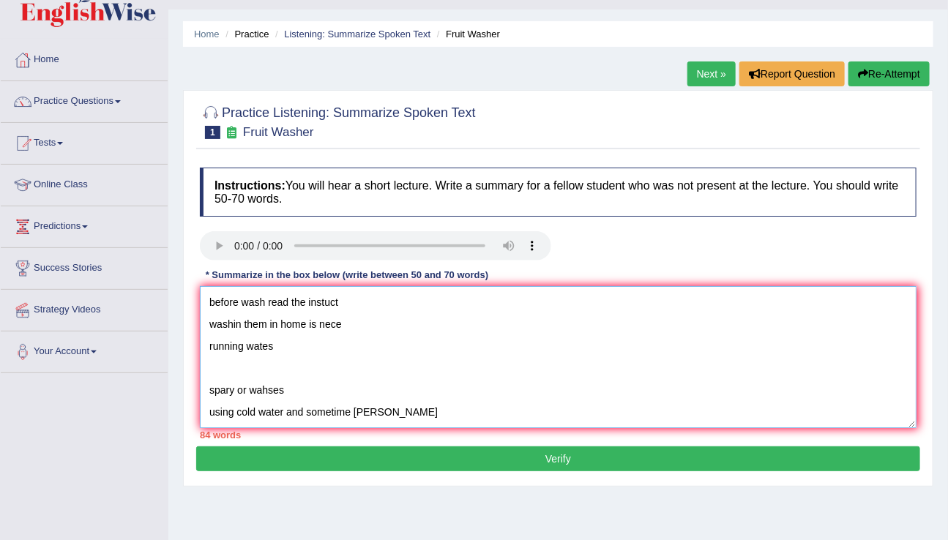
drag, startPoint x: 359, startPoint y: 308, endPoint x: 206, endPoint y: 295, distance: 153.5
click at [202, 299] on textarea "before wash read the instuct washin them in home is nece running wates spary or…" at bounding box center [558, 357] width 716 height 142
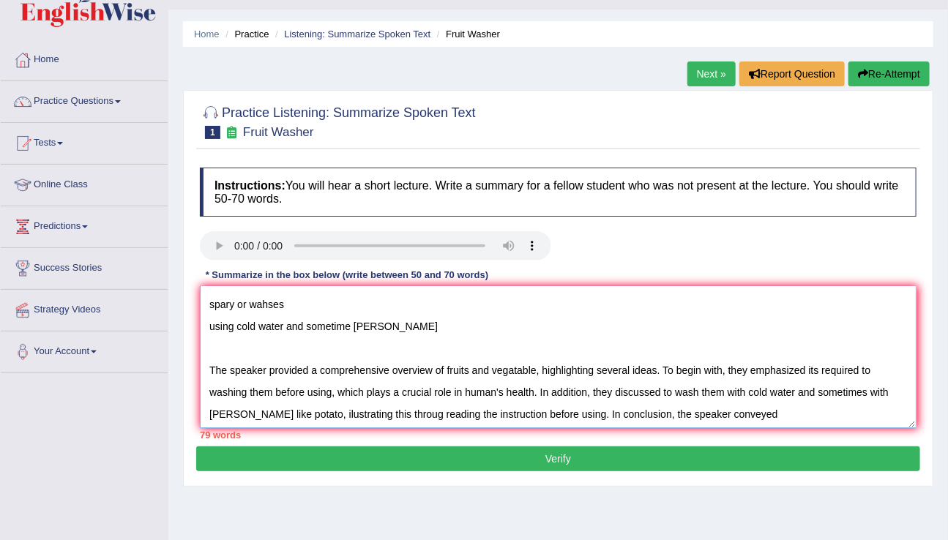
scroll to position [66, 0]
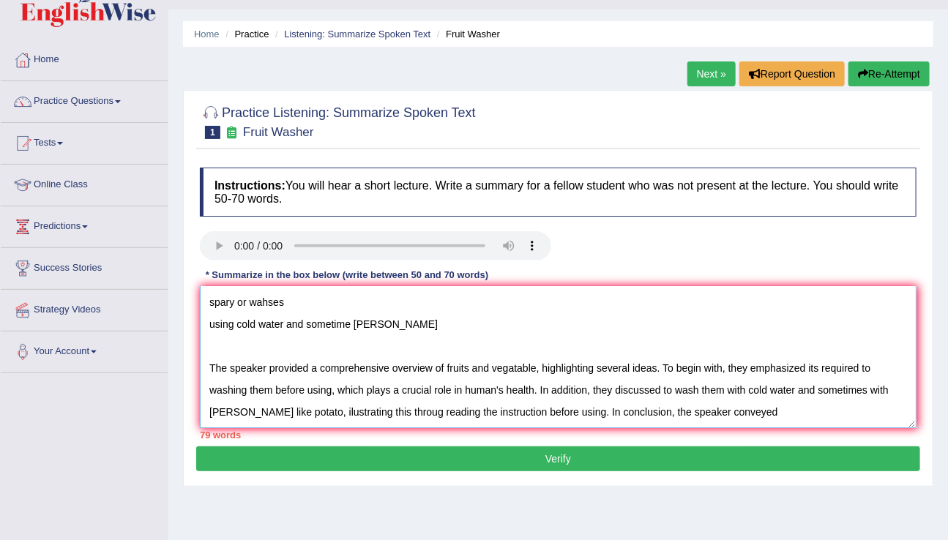
click at [807, 416] on textarea "washin them in home is nece running wates spary or wahses using cold water and …" at bounding box center [558, 357] width 716 height 142
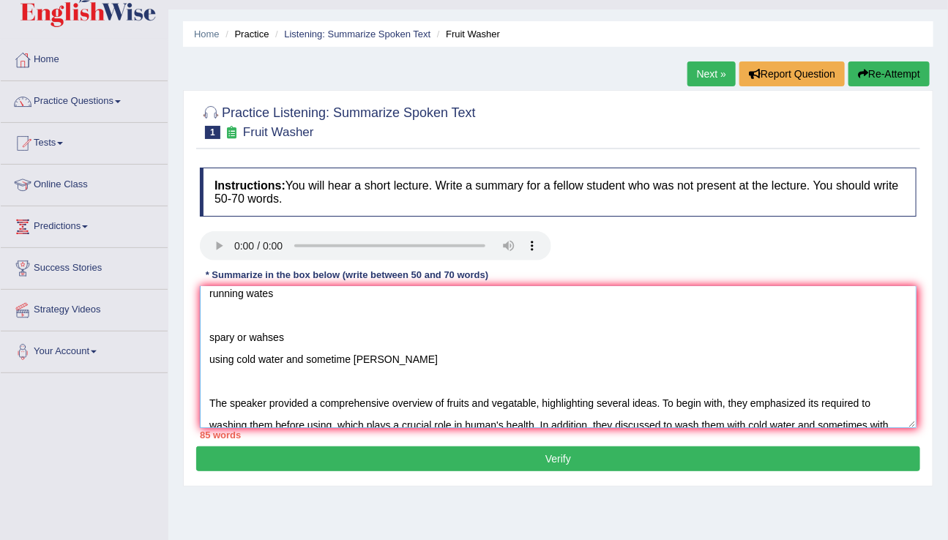
scroll to position [0, 0]
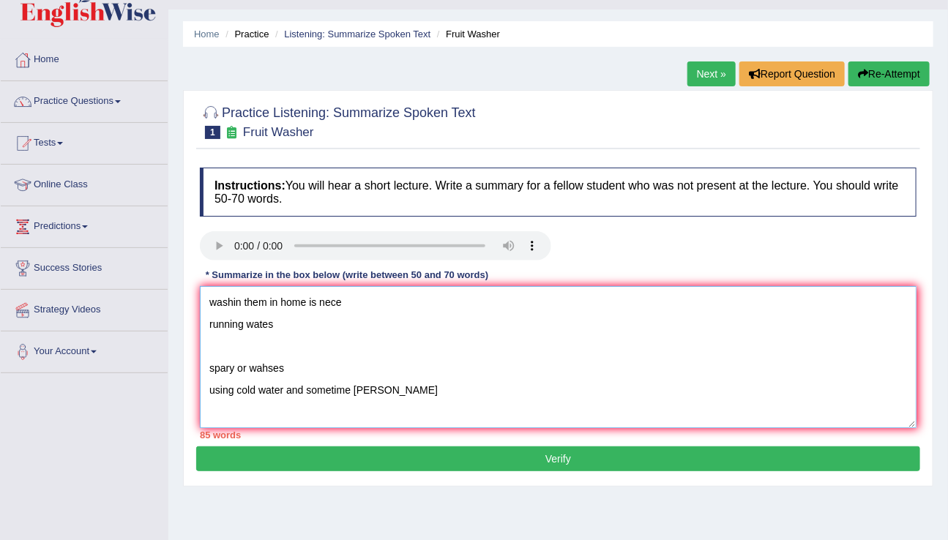
drag, startPoint x: 207, startPoint y: 392, endPoint x: 217, endPoint y: 136, distance: 256.3
click at [217, 136] on div "Practice Listening: Summarize Spoken Text 1 Fruit Washer Instructions: You will…" at bounding box center [558, 288] width 750 height 397
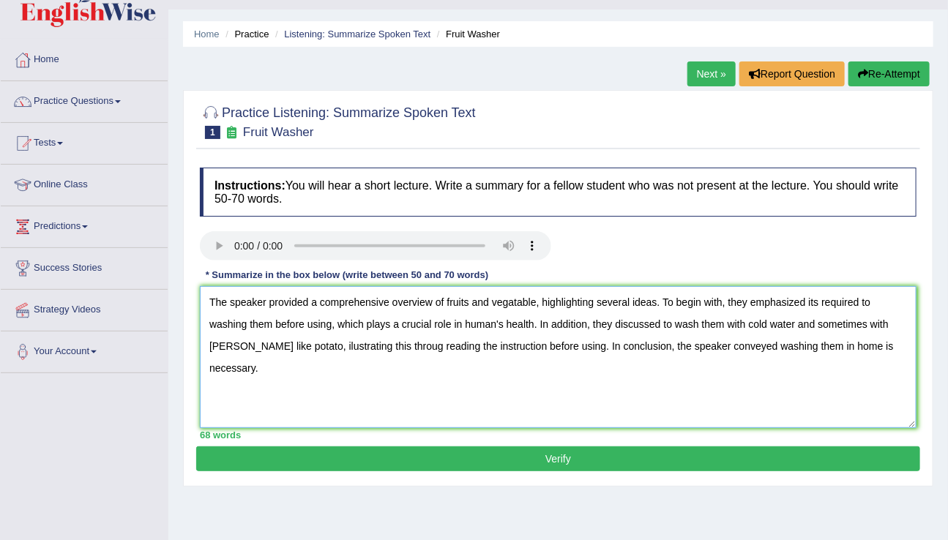
click at [371, 344] on textarea "The speaker provided a comprehensive overview of fruits and vegatable, highligh…" at bounding box center [558, 357] width 716 height 142
type textarea "The speaker provided a comprehensive overview of fruits and vegatable, highligh…"
click at [569, 465] on button "Verify" at bounding box center [558, 458] width 724 height 25
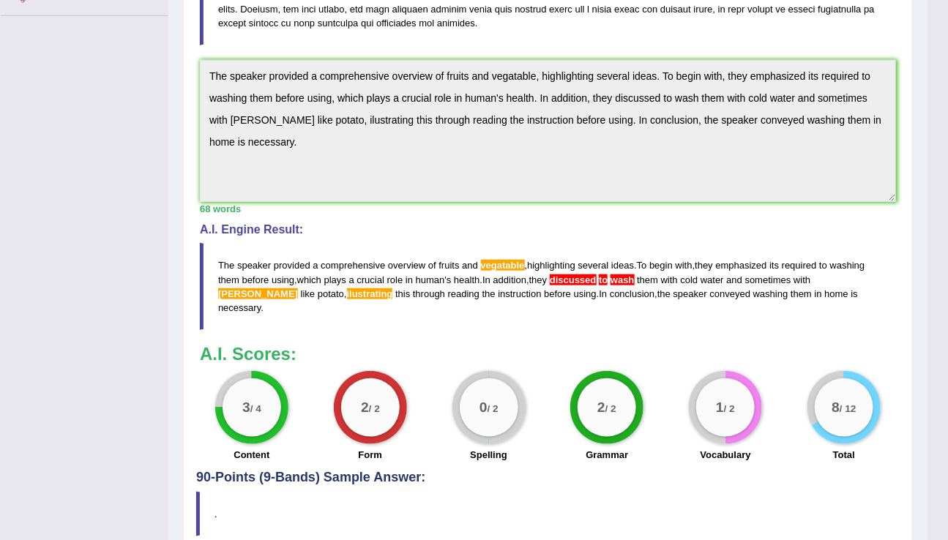
scroll to position [393, 0]
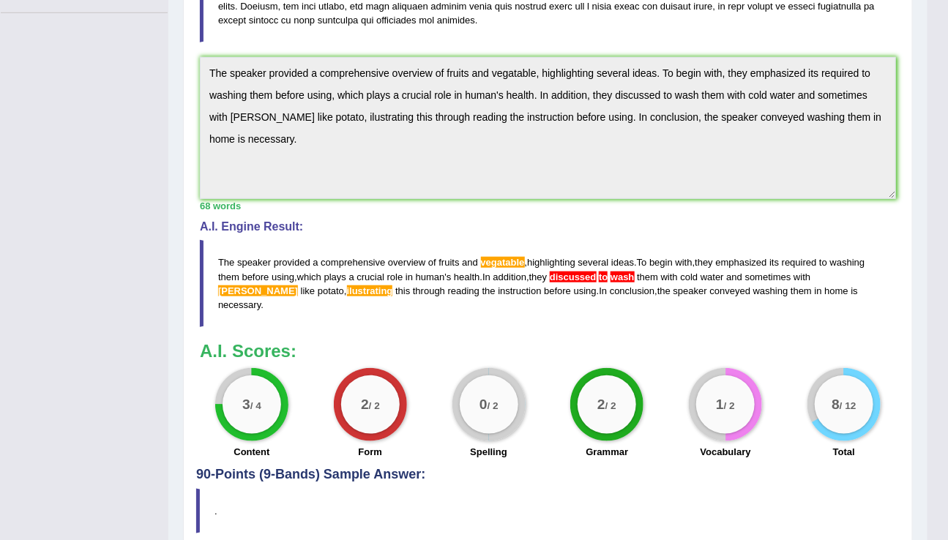
click at [562, 274] on span "discussed" at bounding box center [573, 277] width 47 height 11
drag, startPoint x: 540, startPoint y: 275, endPoint x: 641, endPoint y: 274, distance: 101.0
click at [642, 275] on blockquote "The speaker provided a comprehensive overview of fruits and vegatable , highlig…" at bounding box center [548, 283] width 696 height 86
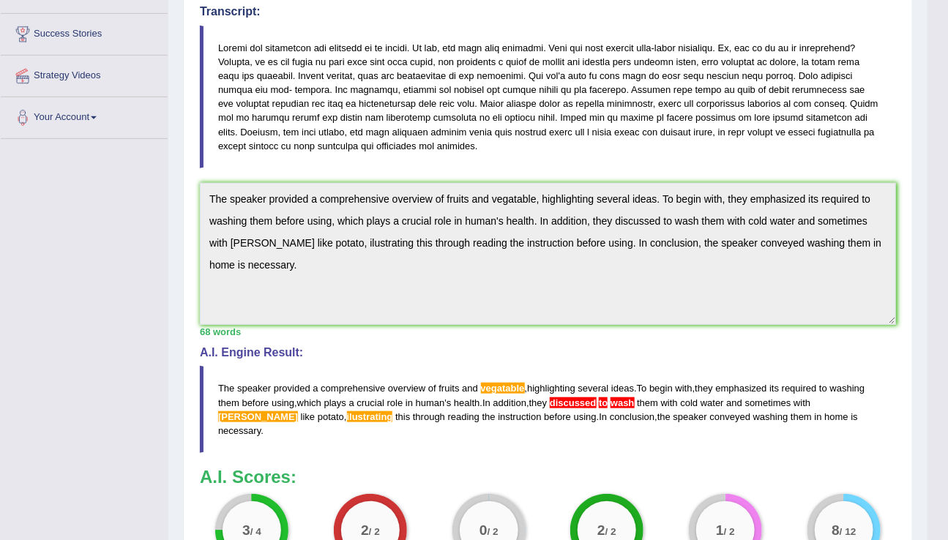
scroll to position [0, 0]
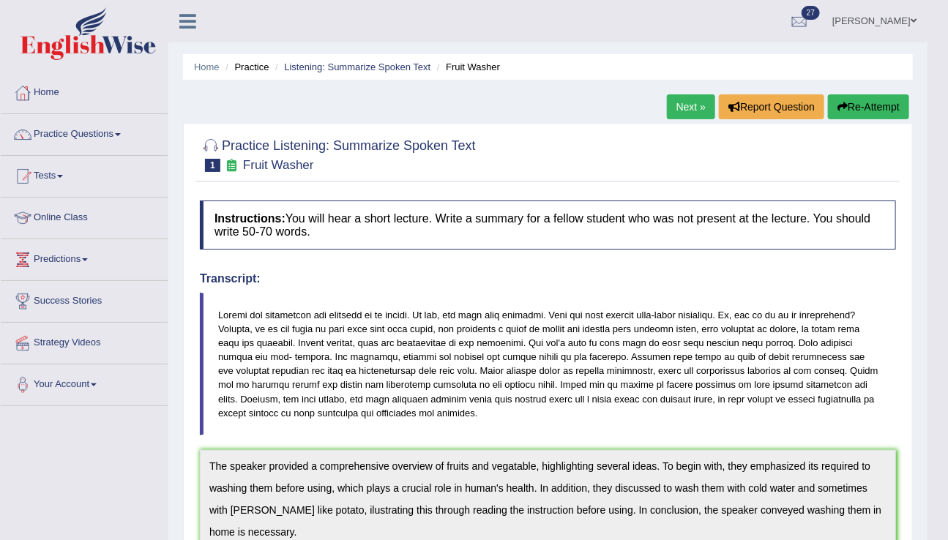
click at [884, 111] on button "Re-Attempt" at bounding box center [868, 106] width 81 height 25
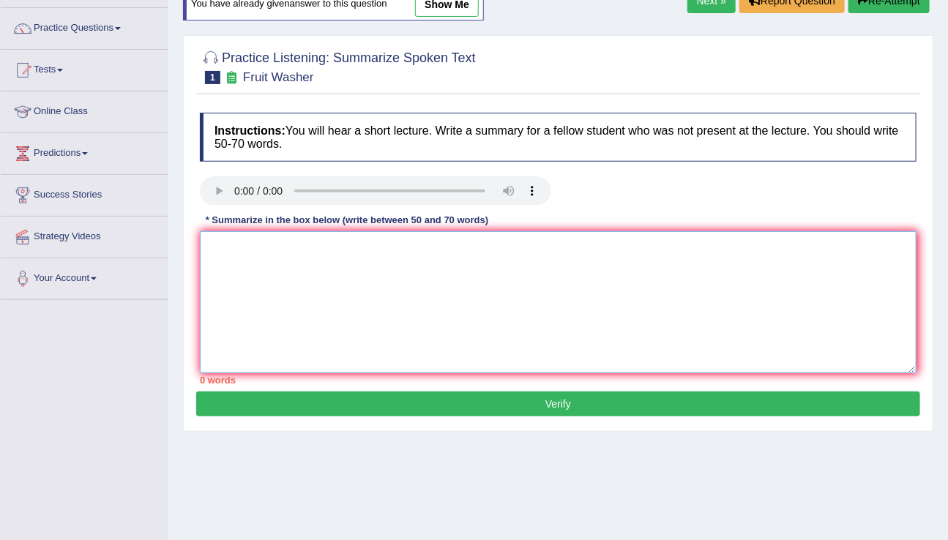
click at [375, 304] on textarea at bounding box center [558, 302] width 716 height 142
paste textarea "The speaker provided a comprehensive overview of fruits and vegatable, highligh…"
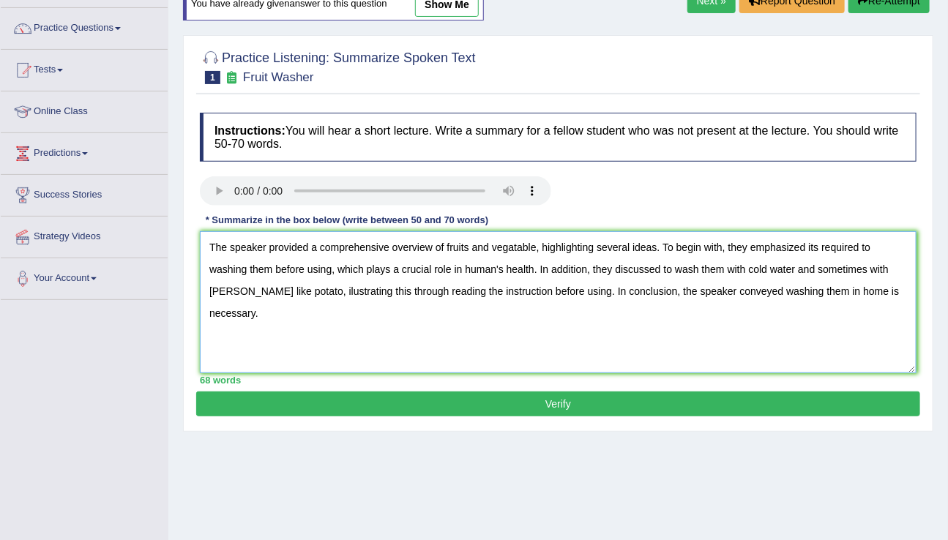
click at [517, 246] on textarea "The speaker provided a comprehensive overview of fruits and vegatable, highligh…" at bounding box center [558, 302] width 716 height 142
drag, startPoint x: 669, startPoint y: 271, endPoint x: 702, endPoint y: 270, distance: 32.9
click at [702, 270] on textarea "The speaker provided a comprehensive overview of fruits and vegetable, highligh…" at bounding box center [558, 302] width 716 height 142
click at [720, 270] on textarea "The speaker provided a comprehensive overview of fruits and vegetable, highligh…" at bounding box center [558, 302] width 716 height 142
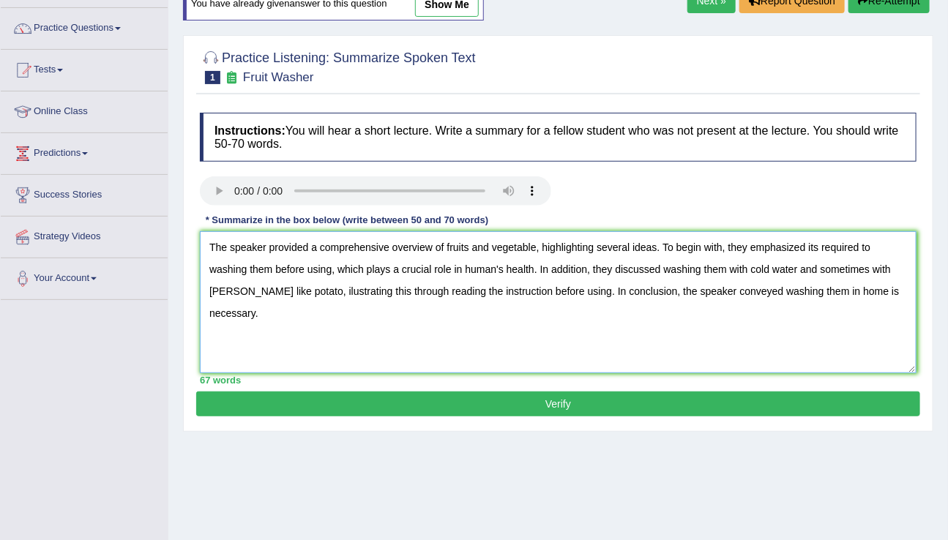
click at [720, 270] on textarea "The speaker provided a comprehensive overview of fruits and vegetable, highligh…" at bounding box center [558, 302] width 716 height 142
click at [296, 289] on textarea "The speaker provided a comprehensive overview of fruits and vegetable, highligh…" at bounding box center [558, 302] width 716 height 142
type textarea "The speaker provided a comprehensive overview of fruits and vegetable, highligh…"
click at [562, 402] on button "Verify" at bounding box center [558, 404] width 724 height 25
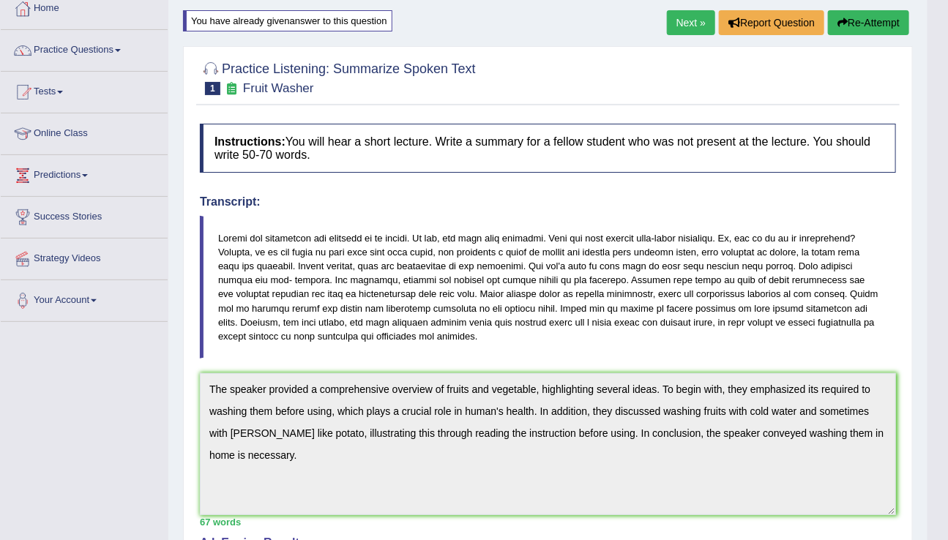
scroll to position [83, 0]
click at [197, 375] on div "Instructions: You will hear a short lecture. Write a summary for a fellow stude…" at bounding box center [547, 450] width 703 height 667
click at [883, 15] on button "Re-Attempt" at bounding box center [868, 23] width 81 height 25
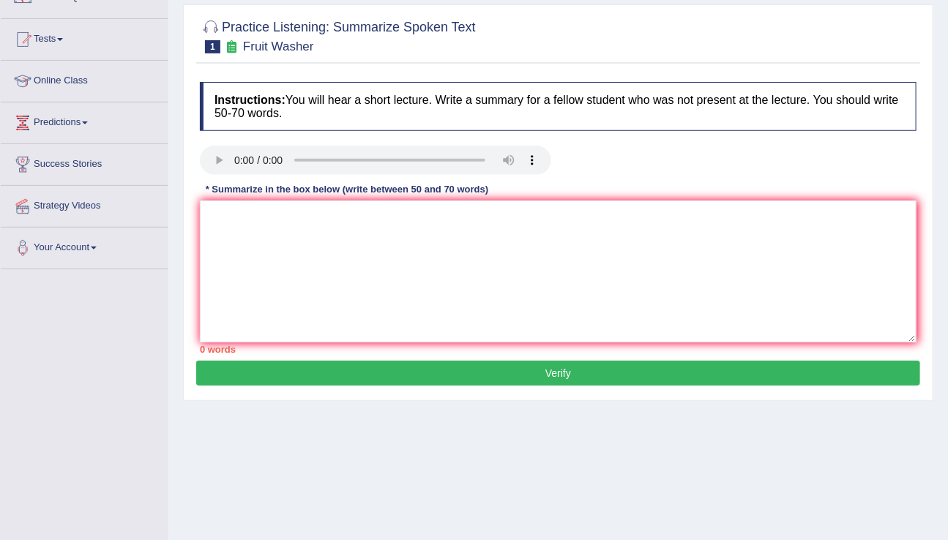
scroll to position [140, 0]
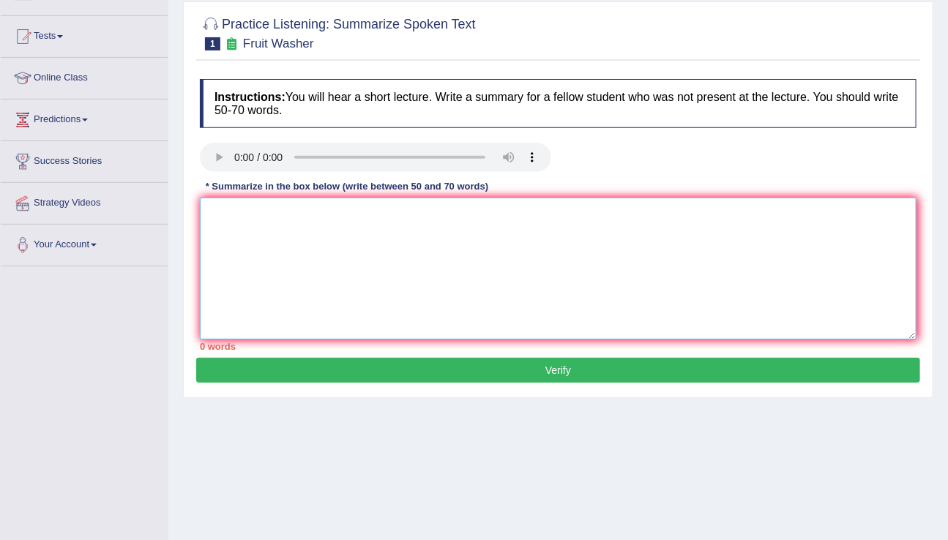
click at [514, 207] on textarea at bounding box center [558, 269] width 716 height 142
paste textarea "The speaker provided a comprehensive overview of fruits and vegetable, highligh…"
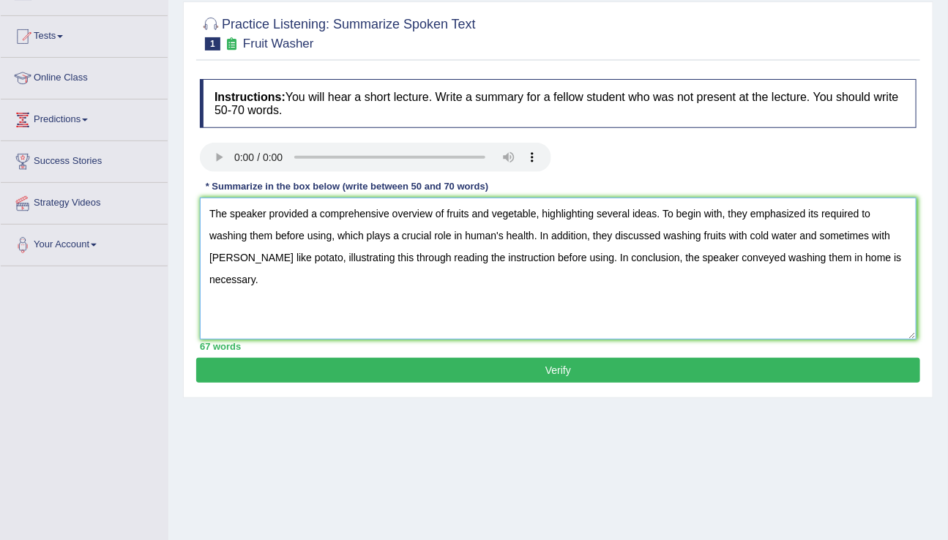
click at [222, 255] on textarea "The speaker provided a comprehensive overview of fruits and vegetable, highligh…" at bounding box center [558, 269] width 716 height 142
type textarea "The speaker provided a comprehensive overview of fruits and vegetable, highligh…"
click at [505, 368] on button "Verify" at bounding box center [558, 370] width 724 height 25
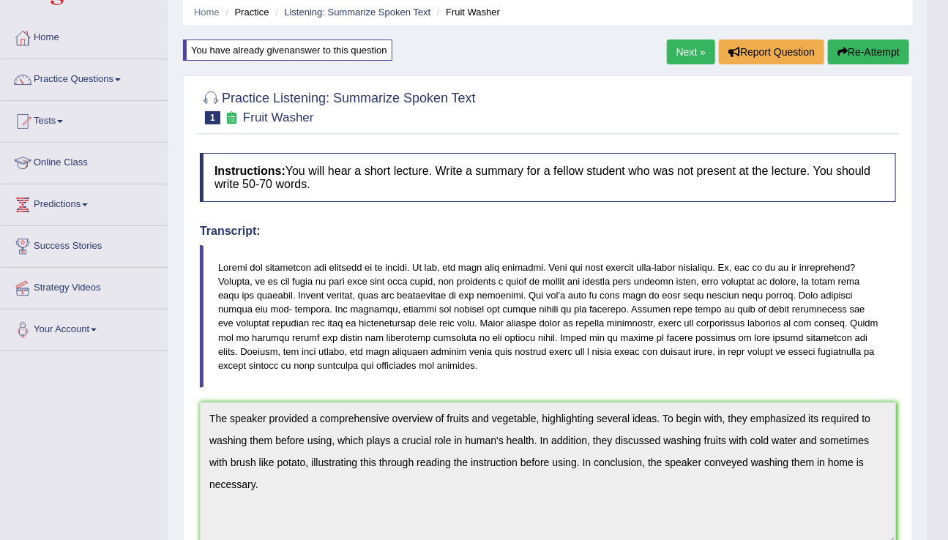
scroll to position [0, 0]
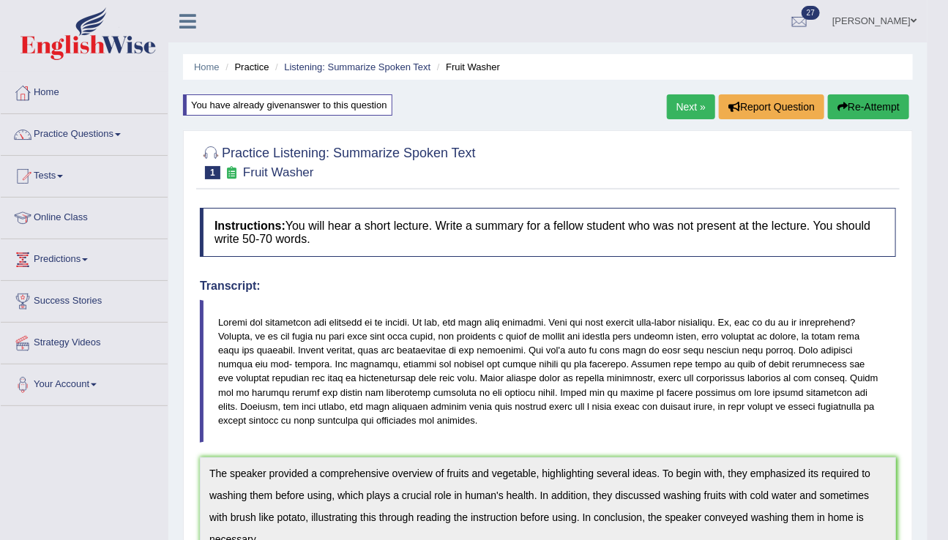
click at [692, 113] on link "Next »" at bounding box center [691, 106] width 48 height 25
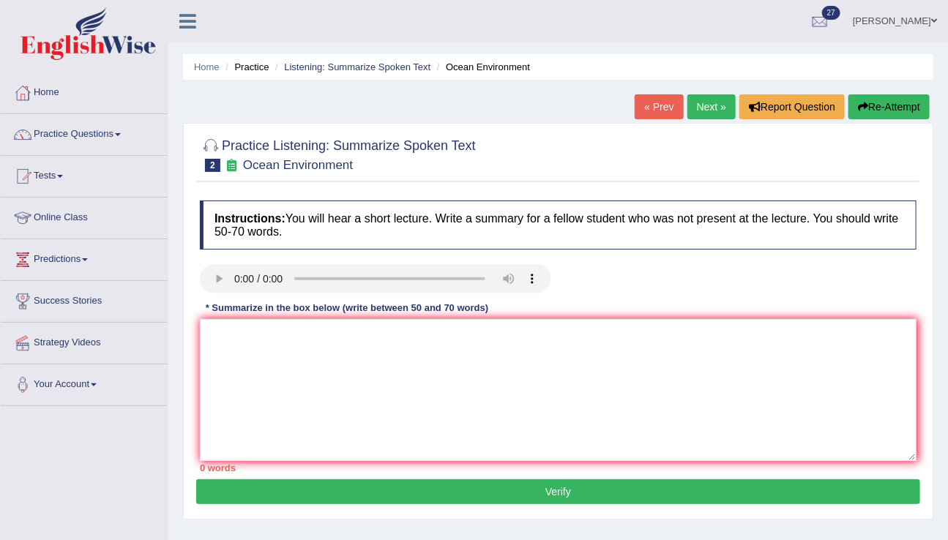
click at [272, 318] on div "Instructions: You will hear a short lecture. Write a summary for a fellow stude…" at bounding box center [558, 336] width 724 height 286
click at [252, 333] on textarea at bounding box center [558, 390] width 716 height 142
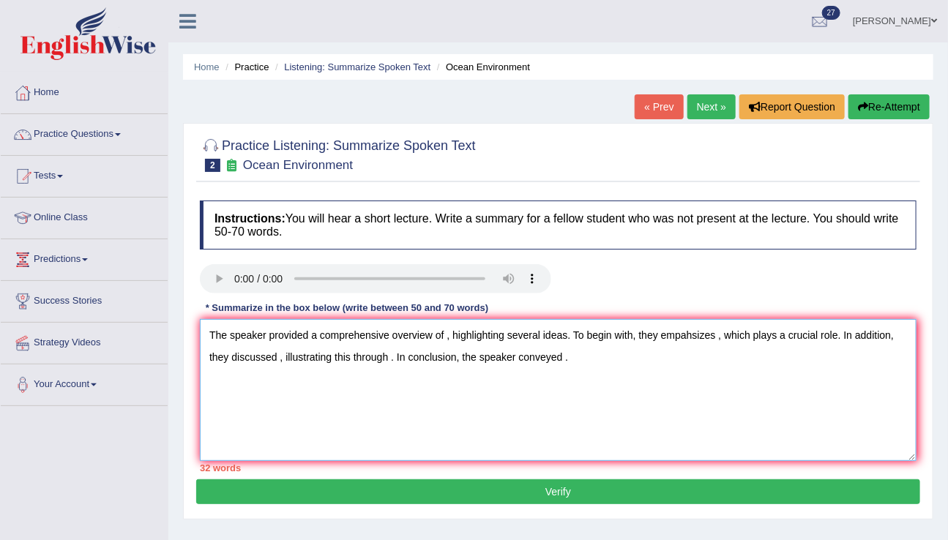
click at [715, 336] on textarea "The speaker provided a comprehensive overview of , highlighting several ideas. …" at bounding box center [558, 390] width 716 height 142
click at [841, 334] on textarea "The speaker provided a comprehensive overview of , highlighting several ideas. …" at bounding box center [558, 390] width 716 height 142
click at [844, 334] on textarea "The speaker provided a comprehensive overview of , highlighting several ideas. …" at bounding box center [558, 390] width 716 height 142
click at [445, 332] on textarea "The speaker provided a comprehensive overview of , highlighting several ideas. …" at bounding box center [558, 390] width 716 height 142
click at [756, 335] on textarea "The speaker provided a comprehensive overview of polution, highlighting several…" at bounding box center [558, 390] width 716 height 142
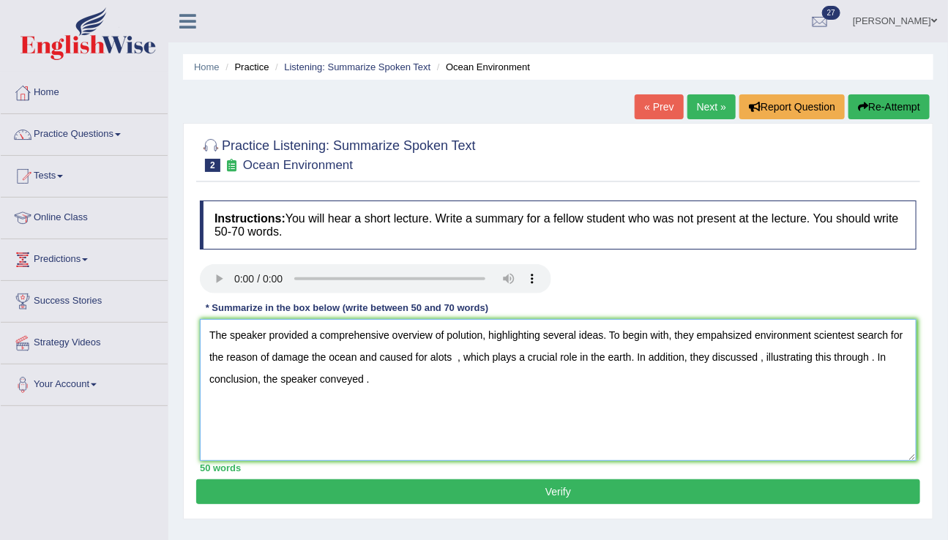
click at [455, 361] on textarea "The speaker provided a comprehensive overview of polution, highlighting several…" at bounding box center [558, 390] width 716 height 142
click at [474, 361] on textarea "The speaker provided a comprehensive overview of polution, highlighting several…" at bounding box center [558, 390] width 716 height 142
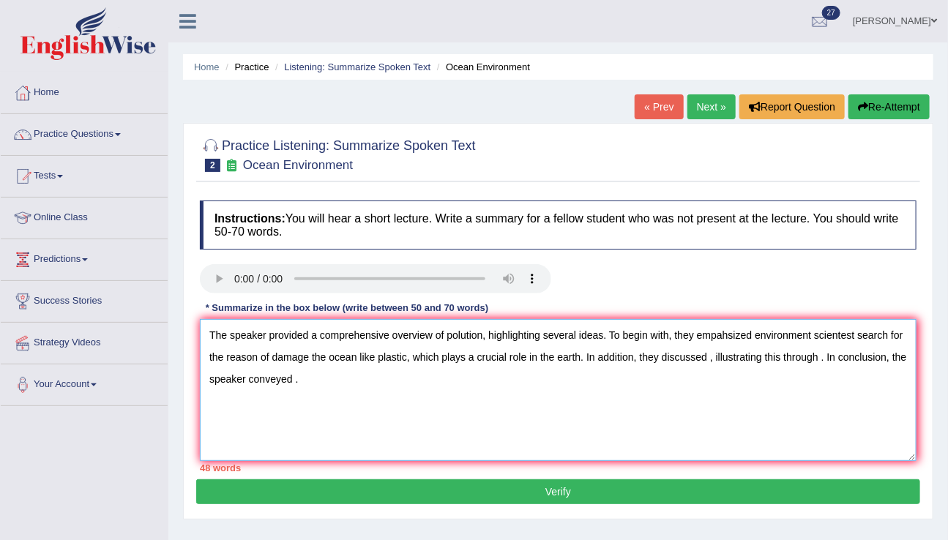
click at [729, 359] on textarea "The speaker provided a comprehensive overview of polution, highlighting several…" at bounding box center [558, 390] width 716 height 142
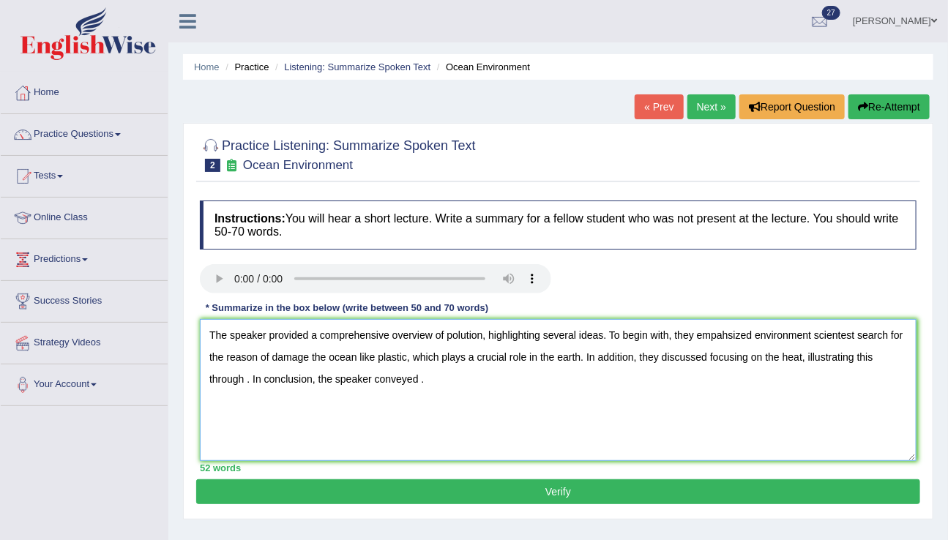
click at [248, 381] on textarea "The speaker provided a comprehensive overview of polution, highlighting several…" at bounding box center [558, 390] width 716 height 142
click at [825, 358] on textarea "The speaker provided a comprehensive overview of polution, highlighting several…" at bounding box center [558, 390] width 716 height 142
click at [347, 380] on textarea "The speaker provided a comprehensive overview of polution, highlighting several…" at bounding box center [558, 390] width 716 height 142
click at [629, 382] on textarea "The speaker provided a comprehensive overview of polution, highlighting several…" at bounding box center [558, 390] width 716 height 142
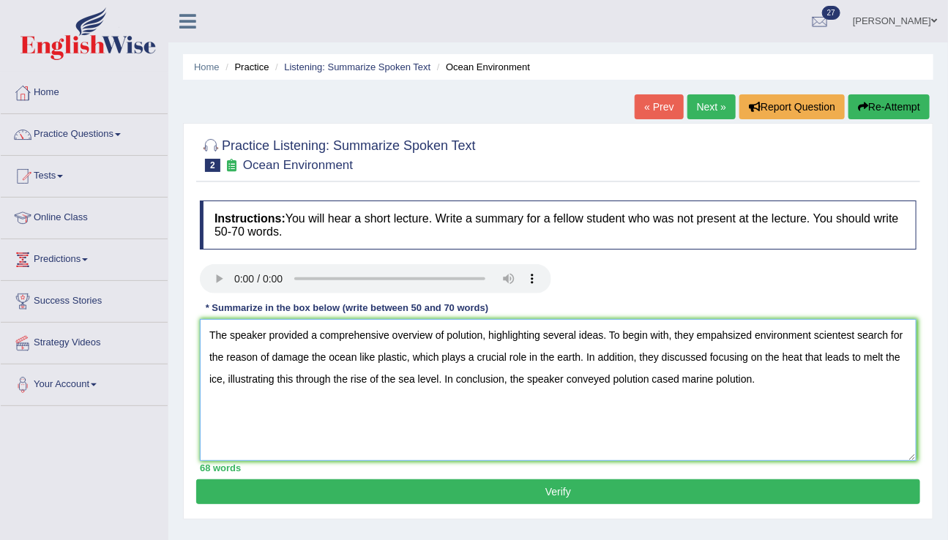
click at [815, 334] on textarea "The speaker provided a comprehensive overview of polution, highlighting several…" at bounding box center [558, 390] width 716 height 142
click at [303, 357] on textarea "The speaker provided a comprehensive overview of polution, highlighting several…" at bounding box center [558, 390] width 716 height 142
type textarea "The speaker provided a comprehensive overview of polution, highlighting several…"
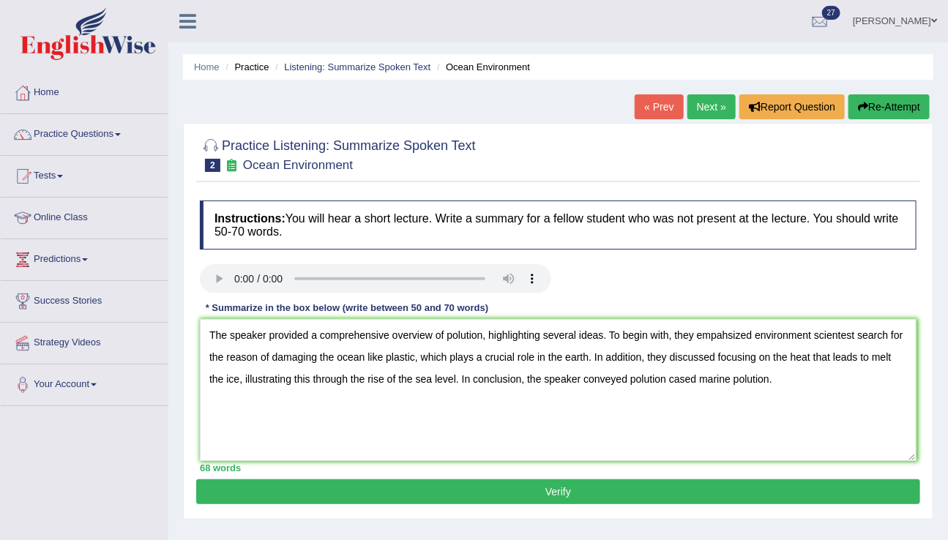
click at [570, 484] on button "Verify" at bounding box center [558, 491] width 724 height 25
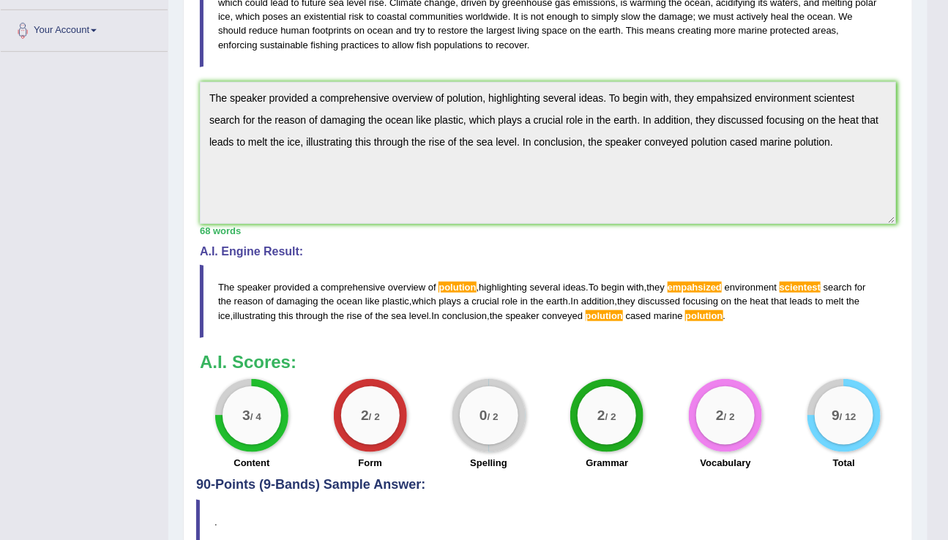
scroll to position [356, 0]
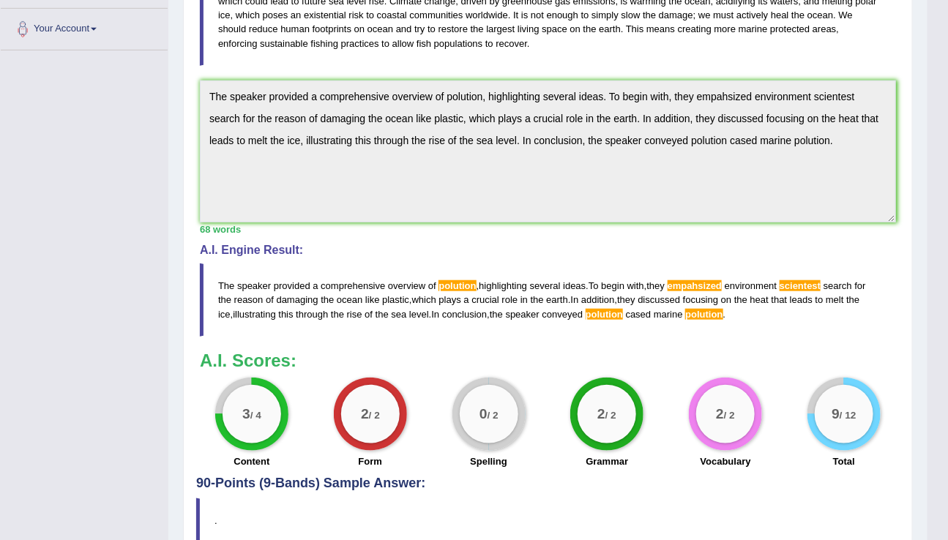
click at [192, 89] on div "Practice Listening: Summarize Spoken Text 2 Ocean Environment Instructions: You…" at bounding box center [548, 166] width 730 height 798
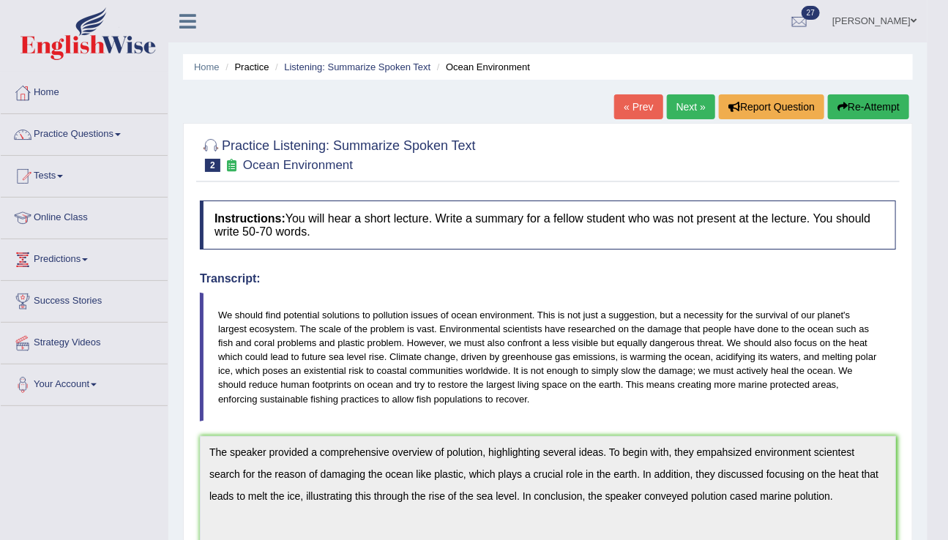
click at [857, 114] on button "Re-Attempt" at bounding box center [868, 106] width 81 height 25
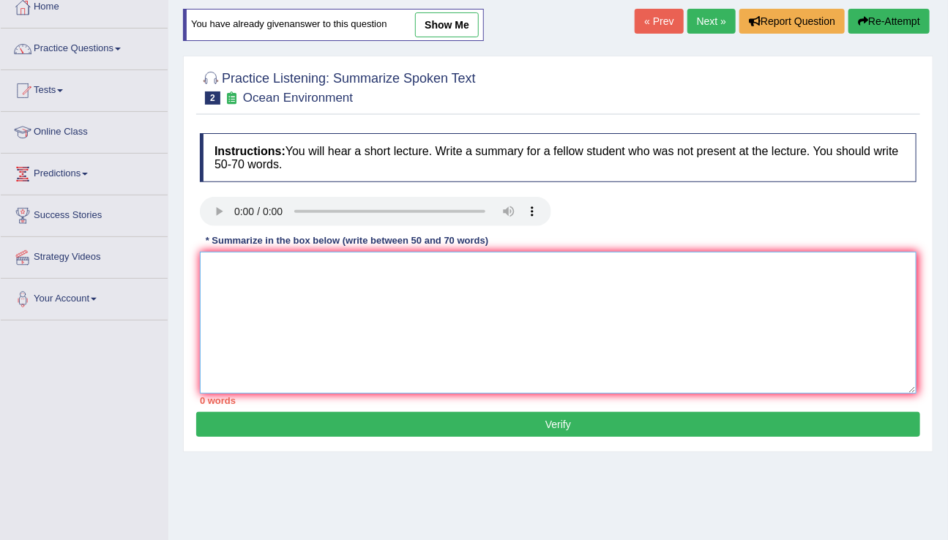
click at [389, 310] on textarea at bounding box center [558, 323] width 716 height 142
paste textarea "The speaker provided a comprehensive overview of polution, highlighting several…"
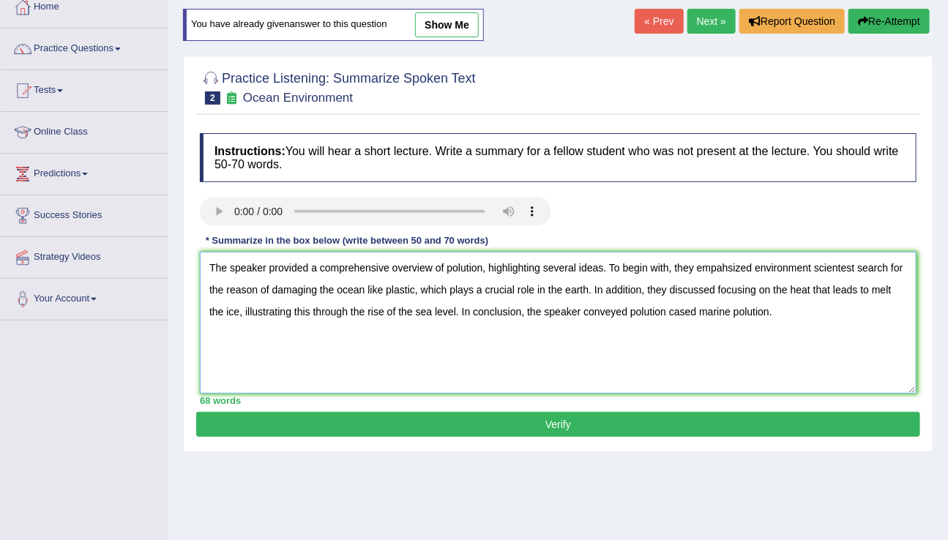
click at [465, 266] on textarea "The speaker provided a comprehensive overview of polution, highlighting several…" at bounding box center [558, 323] width 716 height 142
click at [728, 271] on textarea "The speaker provided a comprehensive overview of pollution, highlighting severa…" at bounding box center [558, 323] width 716 height 142
click at [843, 271] on textarea "The speaker provided a comprehensive overview of pollution, highlighting severa…" at bounding box center [558, 323] width 716 height 142
click at [649, 312] on textarea "The speaker provided a comprehensive overview of pollution, highlighting severa…" at bounding box center [558, 323] width 716 height 142
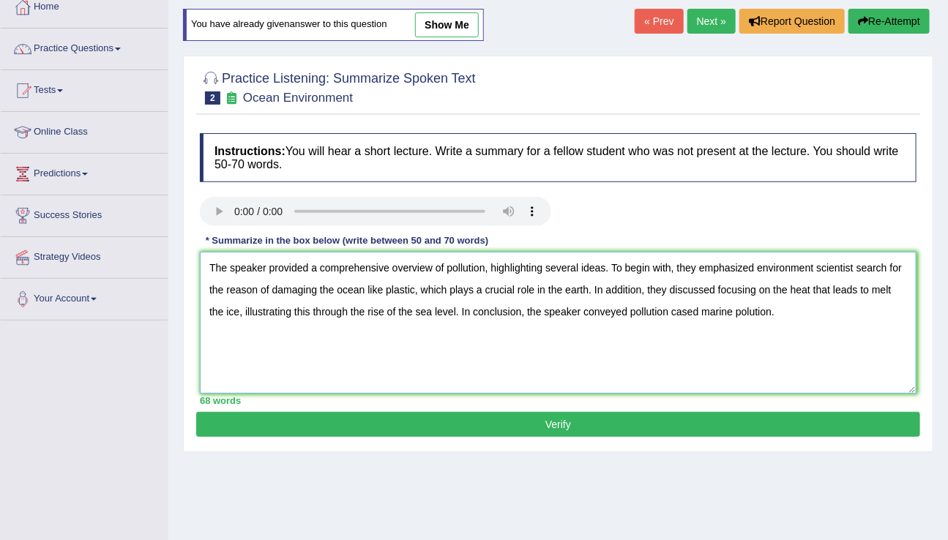
click at [755, 310] on textarea "The speaker provided a comprehensive overview of pollution, highlighting severa…" at bounding box center [558, 323] width 716 height 142
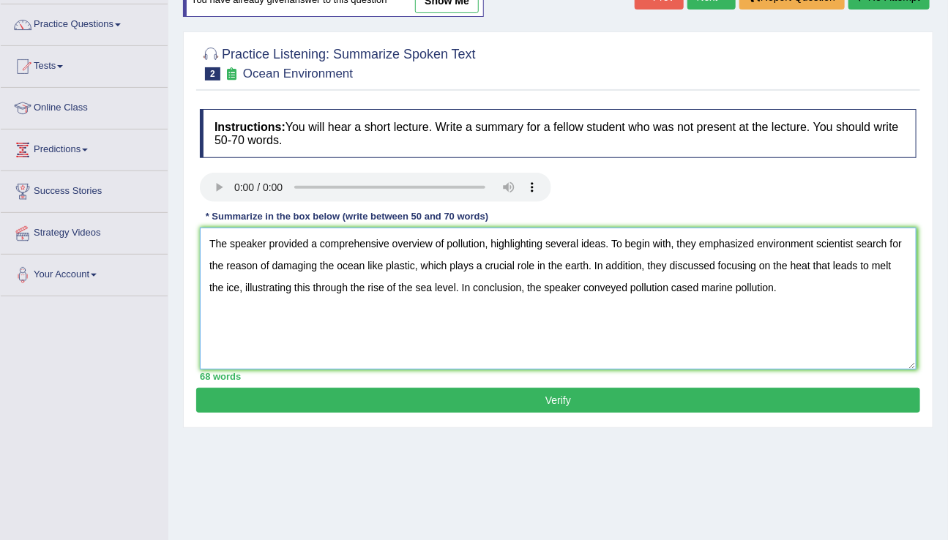
scroll to position [130, 0]
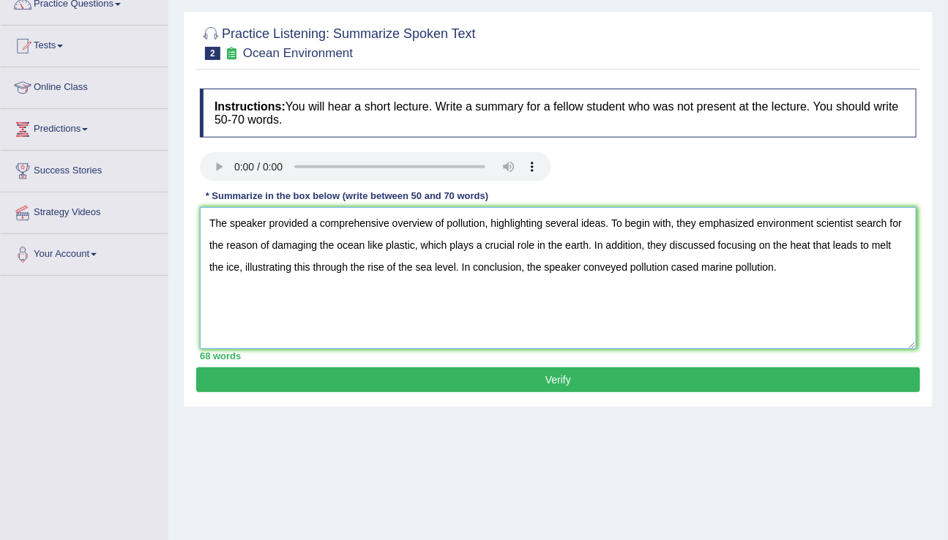
type textarea "The speaker provided a comprehensive overview of pollution, highlighting severa…"
click at [554, 378] on button "Verify" at bounding box center [558, 379] width 724 height 25
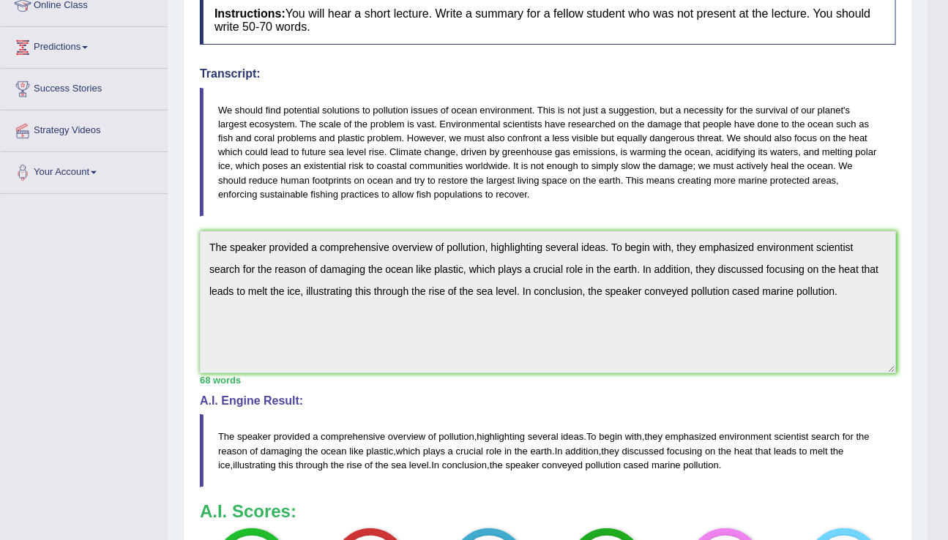
scroll to position [0, 0]
